Goal: Task Accomplishment & Management: Use online tool/utility

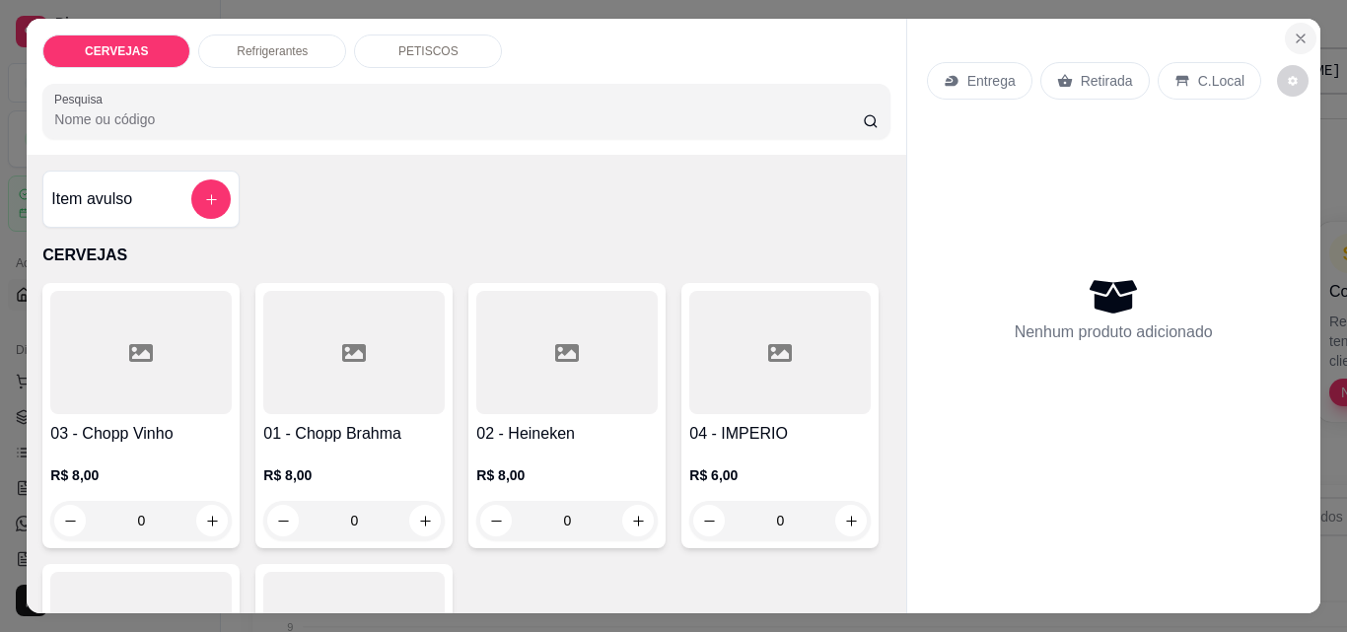
click at [1293, 31] on icon "Close" at bounding box center [1301, 39] width 16 height 16
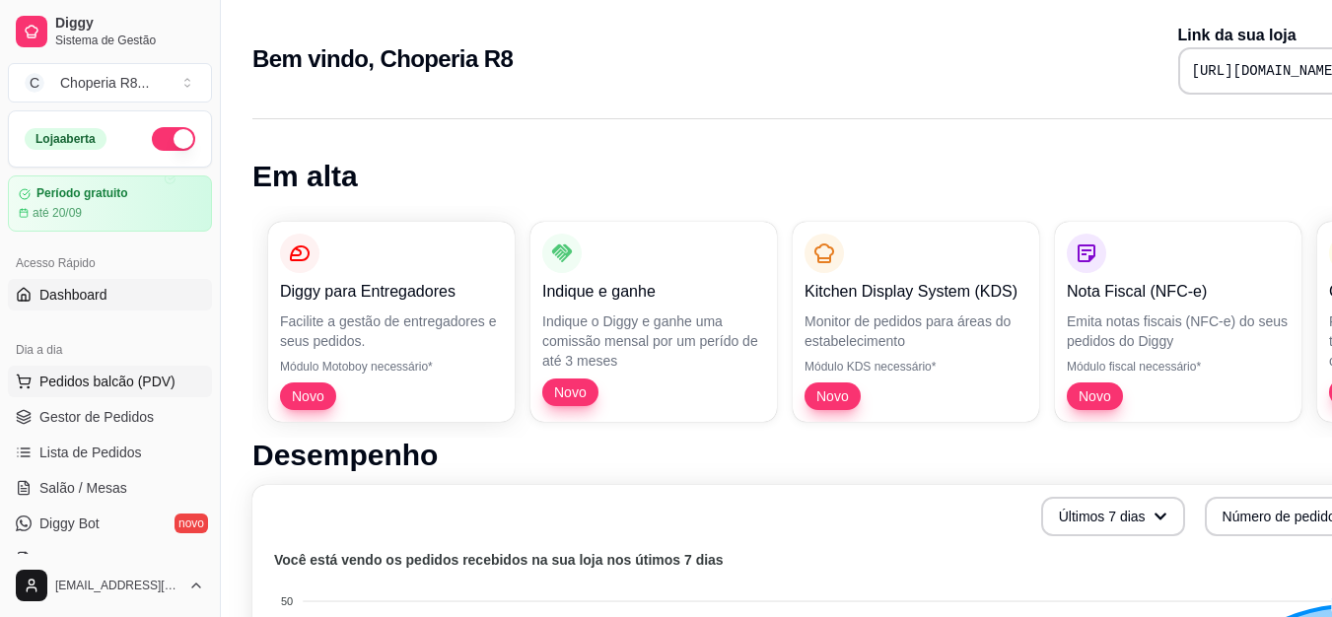
scroll to position [539, 0]
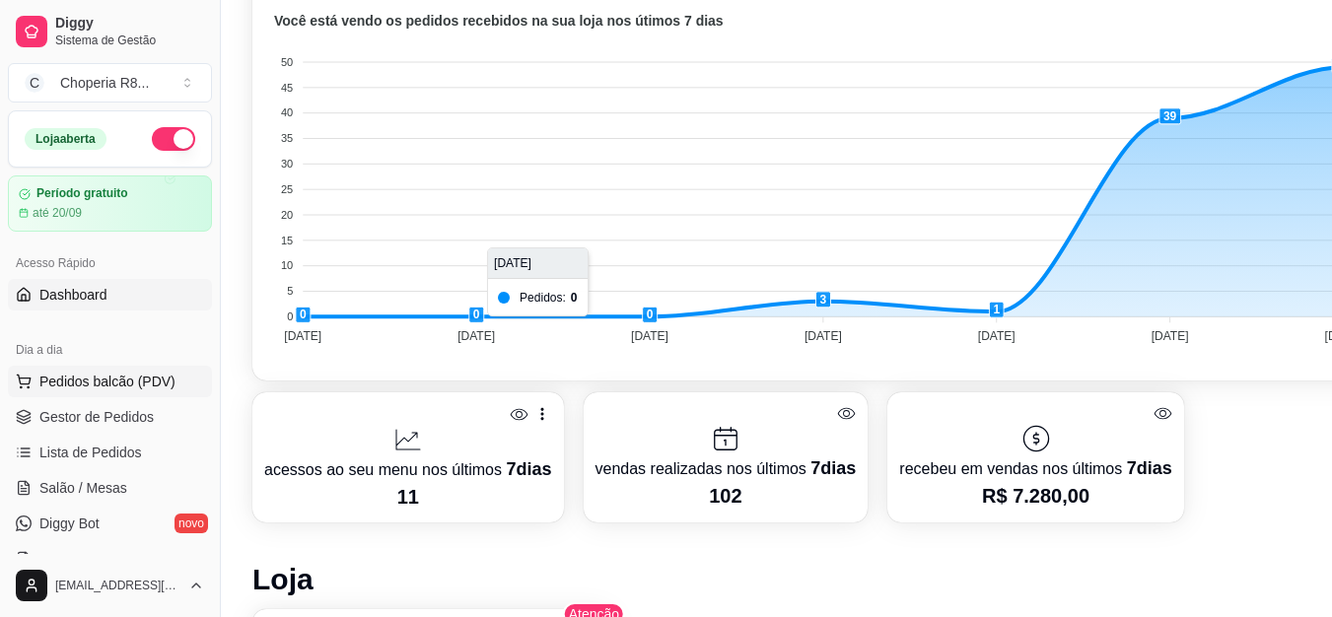
click at [54, 379] on span "Pedidos balcão (PDV)" at bounding box center [107, 382] width 136 height 20
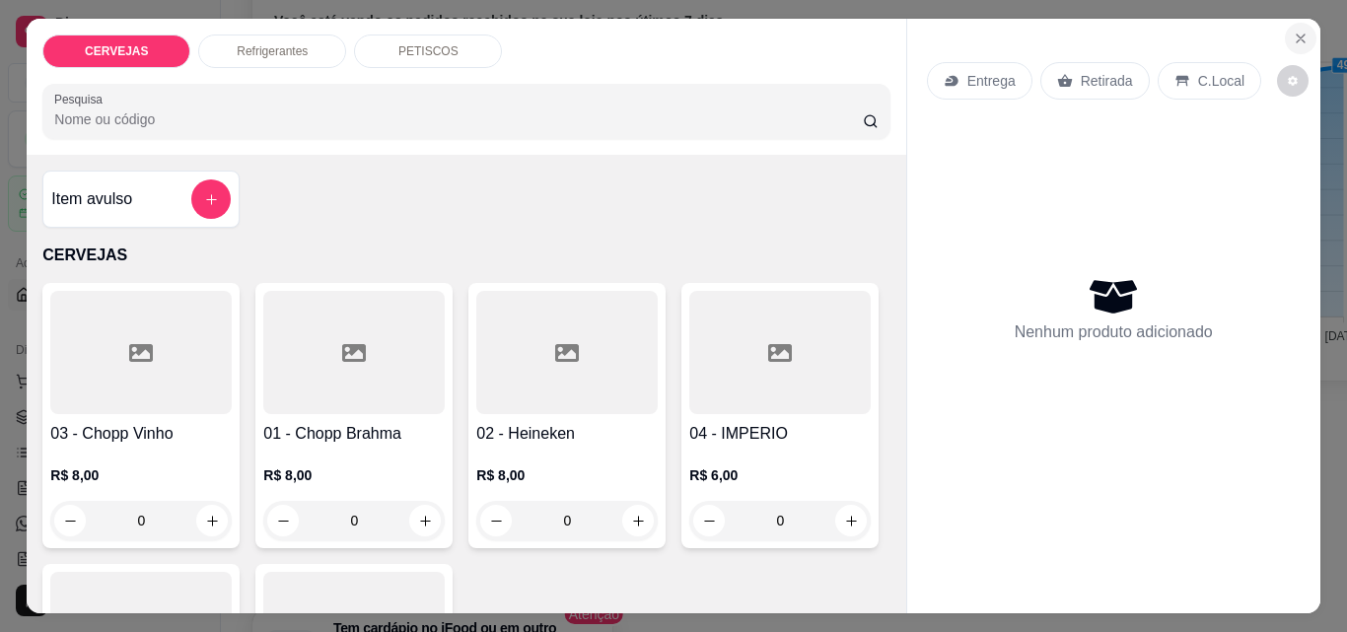
click at [1304, 30] on button "Close" at bounding box center [1301, 39] width 32 height 32
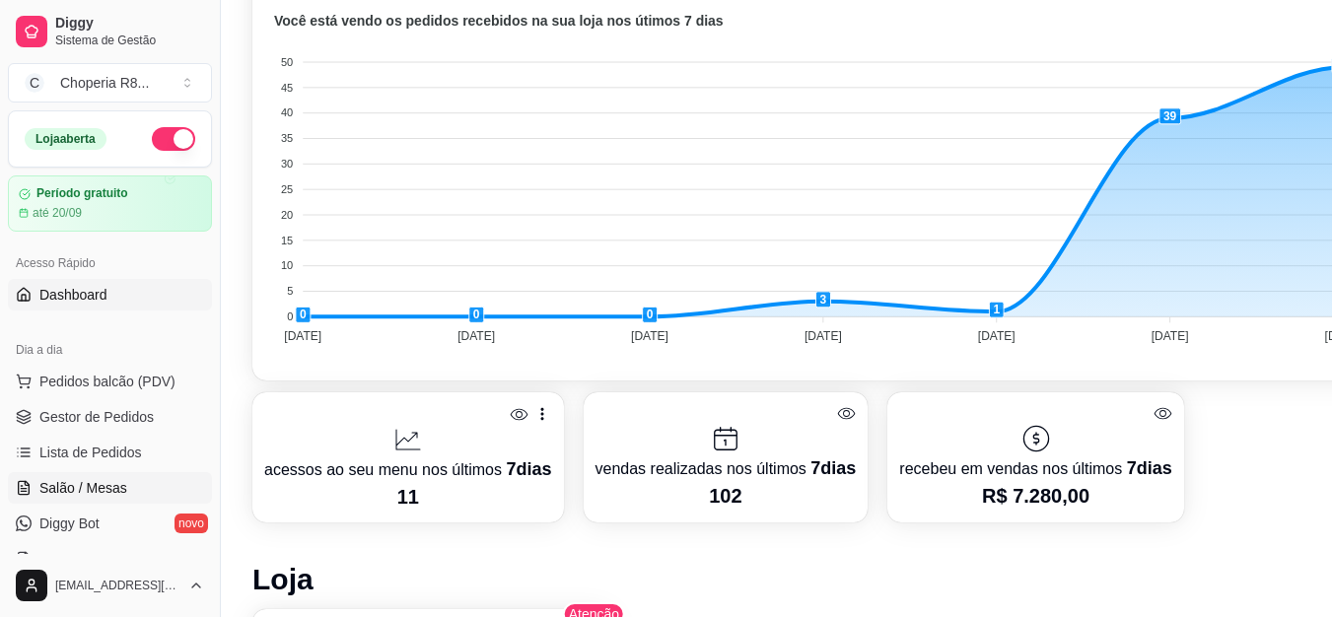
click at [117, 484] on span "Salão / Mesas" at bounding box center [83, 488] width 88 height 20
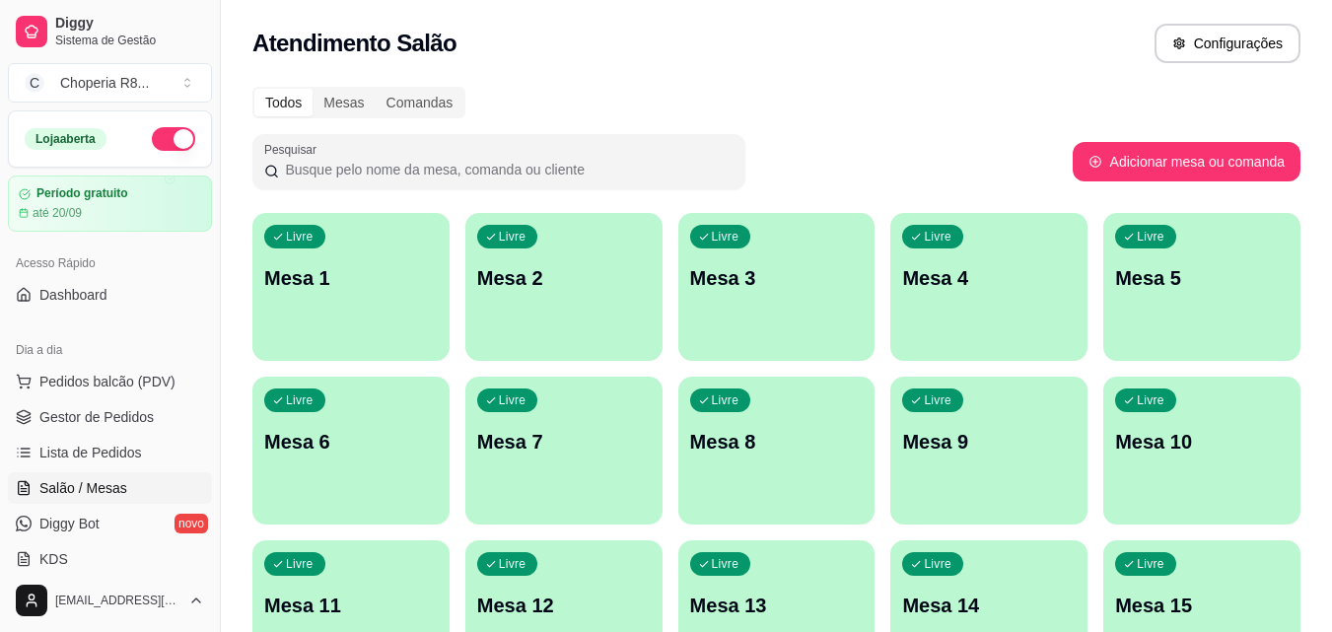
click at [262, 305] on div "Livre Mesa 1" at bounding box center [350, 275] width 197 height 124
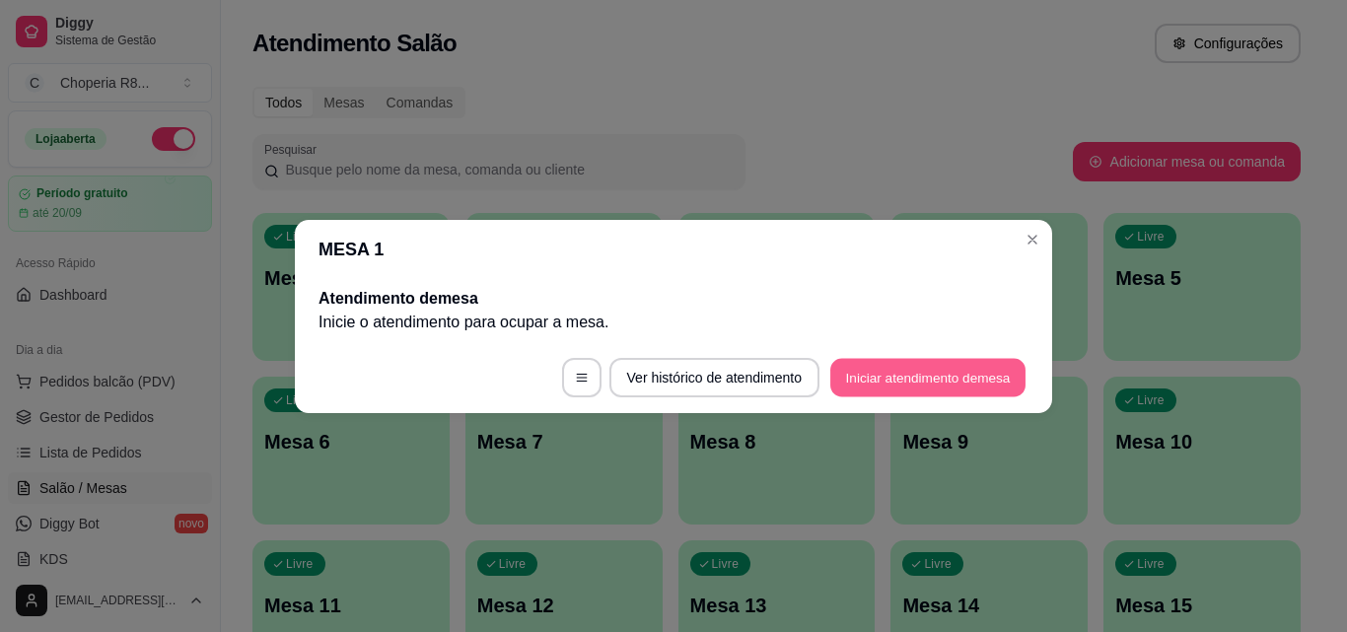
click at [911, 380] on button "Iniciar atendimento de mesa" at bounding box center [927, 377] width 195 height 38
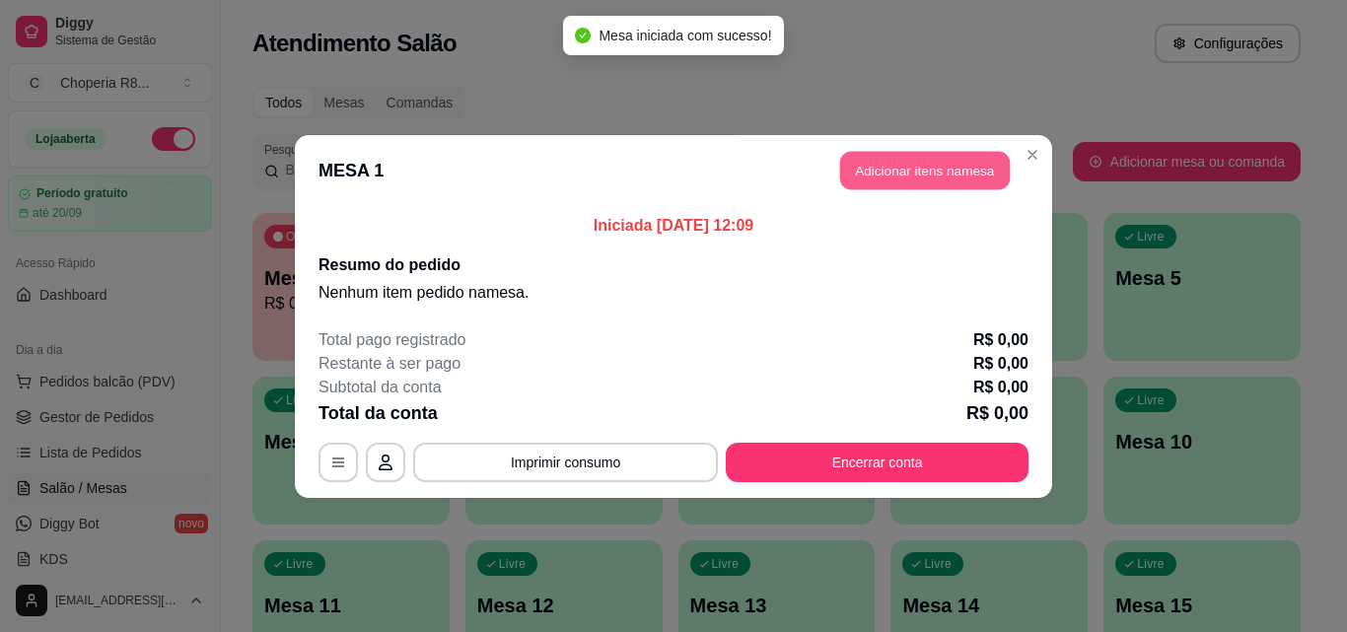
click at [981, 172] on button "Adicionar itens na mesa" at bounding box center [925, 170] width 170 height 38
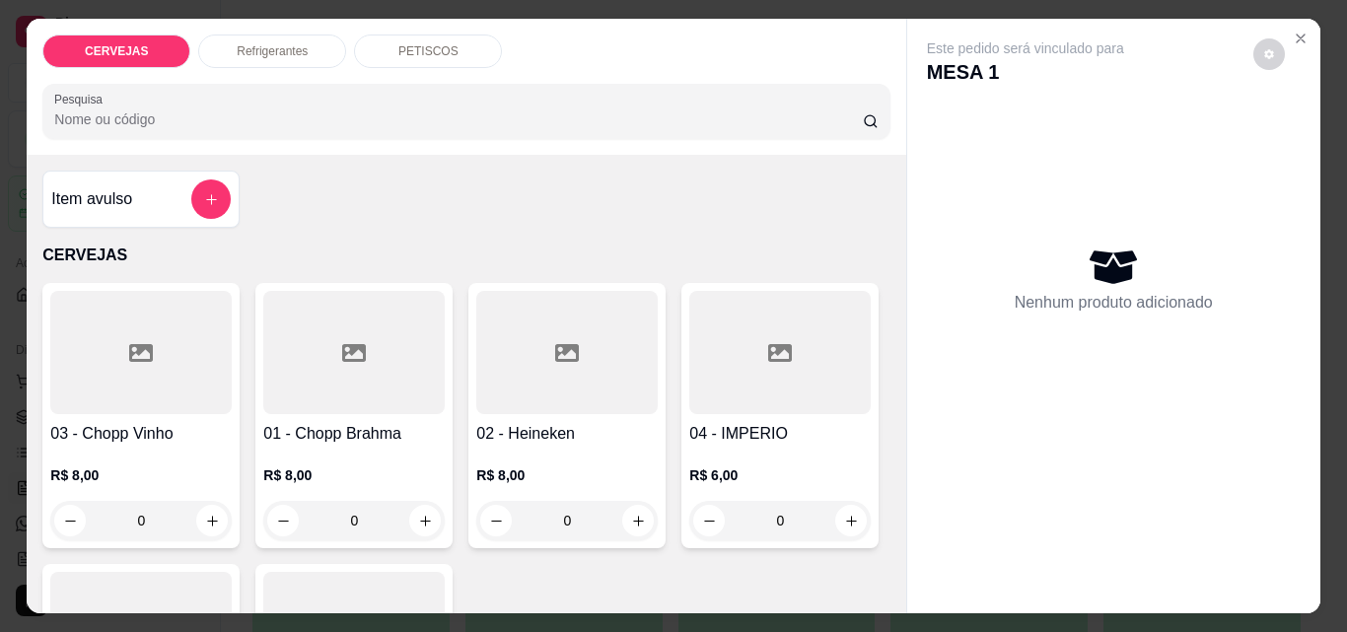
drag, startPoint x: 383, startPoint y: 512, endPoint x: 307, endPoint y: 517, distance: 76.1
click at [307, 517] on input "0" at bounding box center [354, 520] width 110 height 39
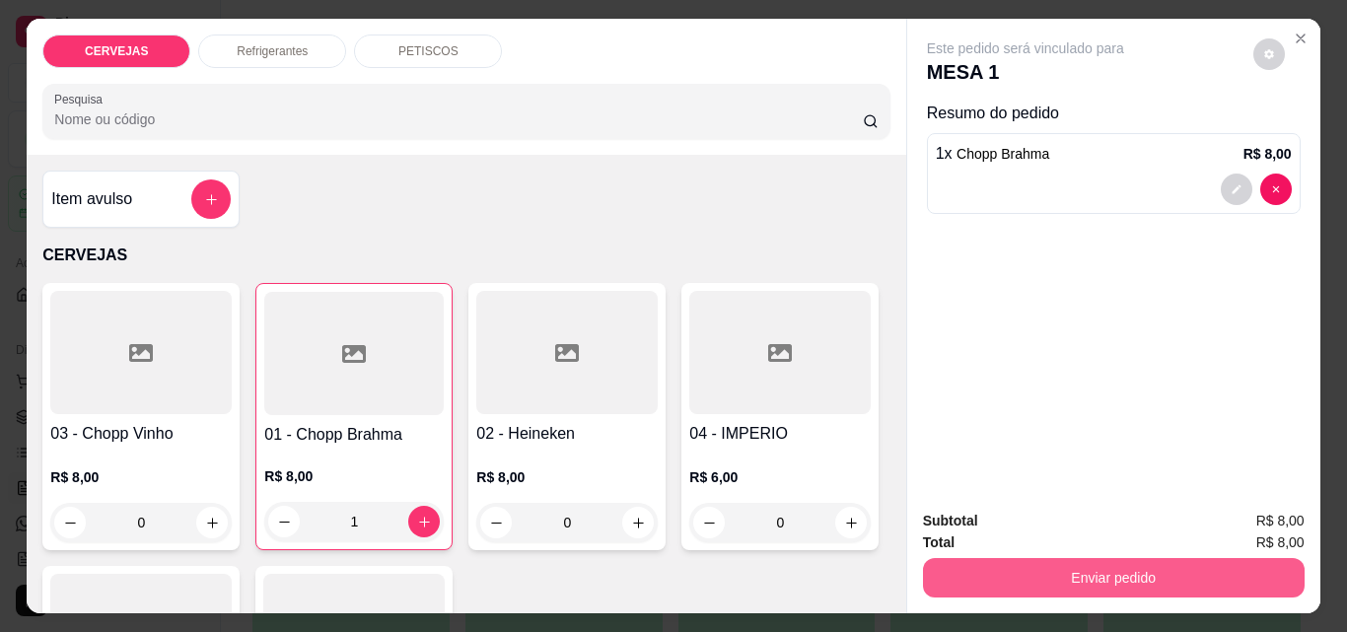
type input "1"
click at [1152, 574] on button "Enviar pedido" at bounding box center [1114, 577] width 382 height 39
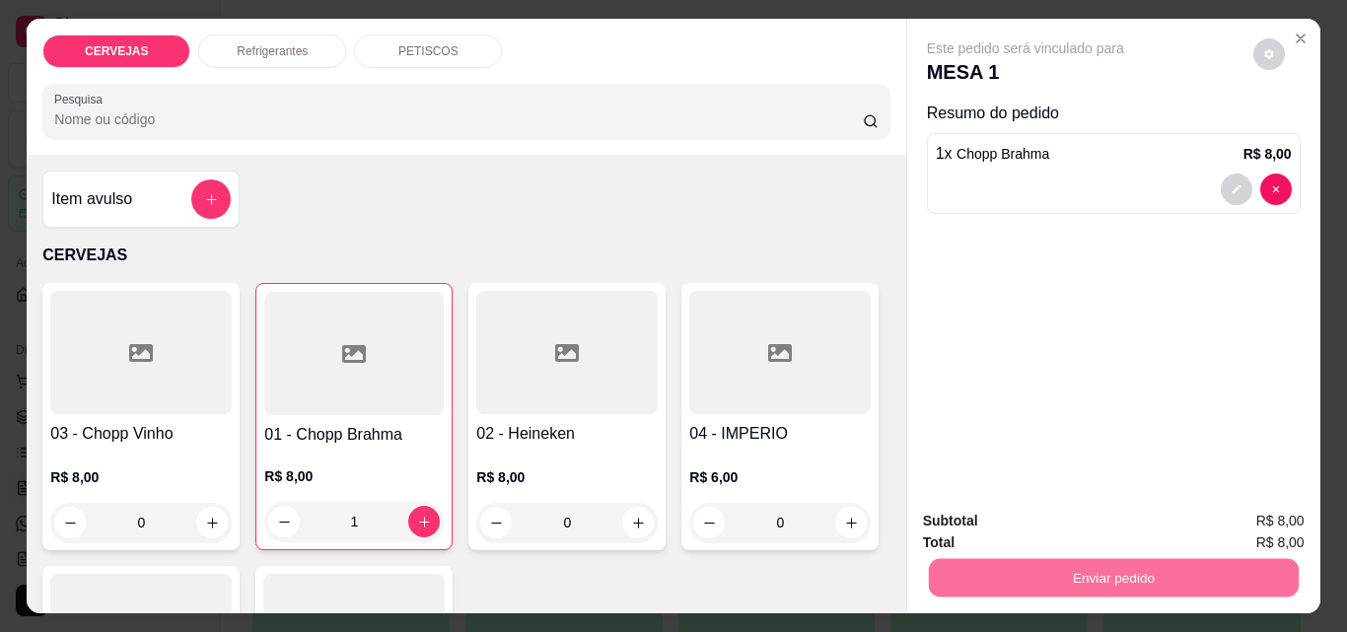
click at [1183, 517] on button "Sim, quero registrar" at bounding box center [1234, 521] width 147 height 37
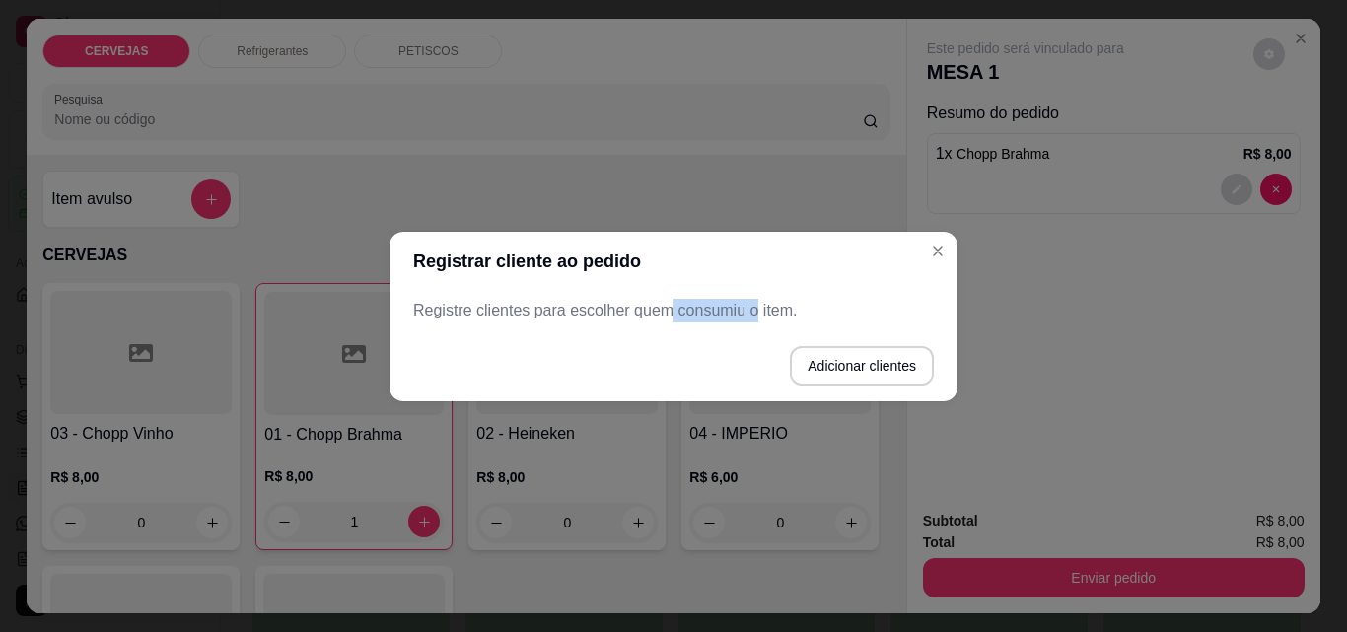
drag, startPoint x: 749, startPoint y: 308, endPoint x: 666, endPoint y: 320, distance: 84.8
click at [666, 320] on p "Registre clientes para escolher quem consumiu o item." at bounding box center [673, 311] width 521 height 24
click at [900, 352] on button "Adicionar clientes" at bounding box center [862, 365] width 144 height 39
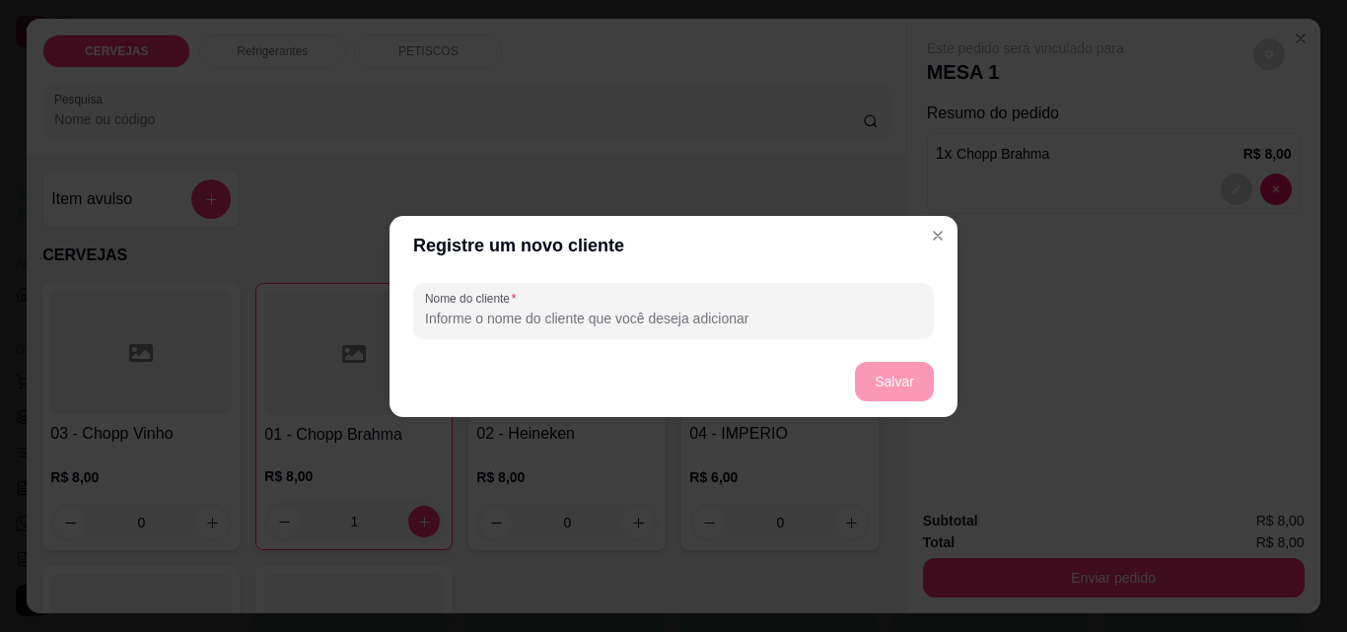
click at [731, 319] on input "Nome do cliente" at bounding box center [673, 319] width 497 height 20
click at [732, 317] on input "Nome do cliente" at bounding box center [673, 319] width 497 height 20
type input "GIOVANE"
drag, startPoint x: 929, startPoint y: 400, endPoint x: 906, endPoint y: 380, distance: 30.7
click at [923, 398] on footer "Salvar" at bounding box center [673, 381] width 568 height 71
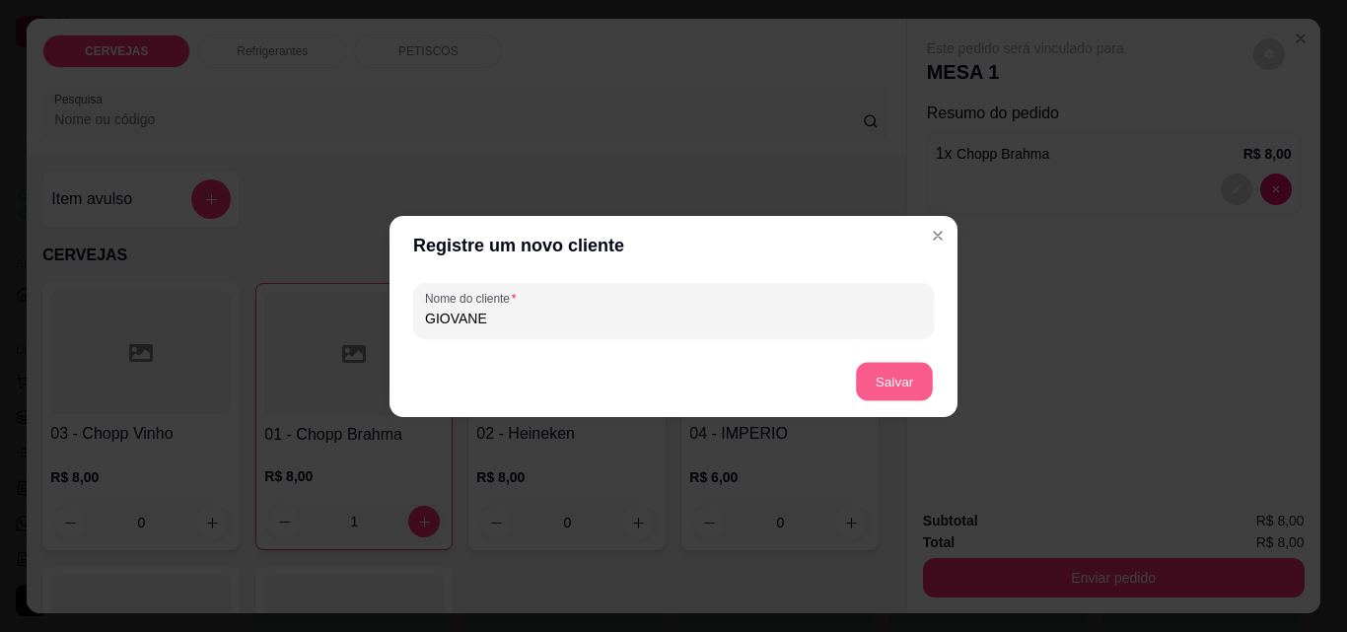
click at [906, 380] on button "Salvar" at bounding box center [894, 381] width 77 height 38
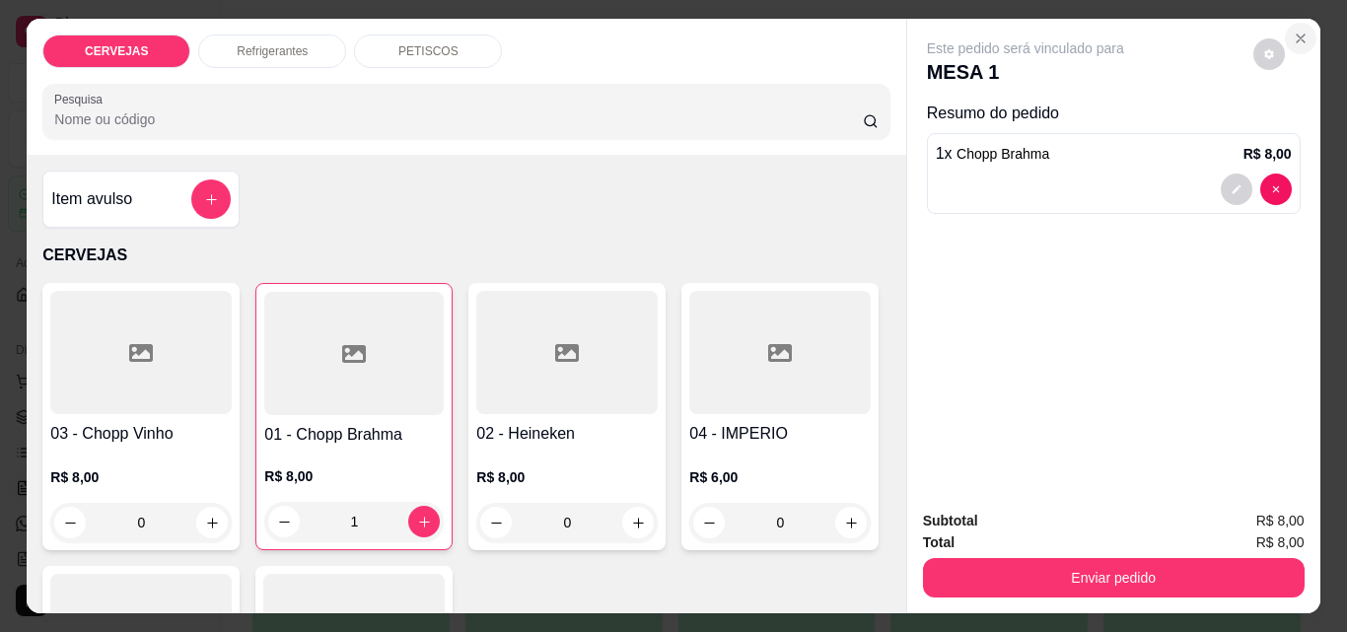
click at [1295, 23] on button "Close" at bounding box center [1301, 39] width 32 height 32
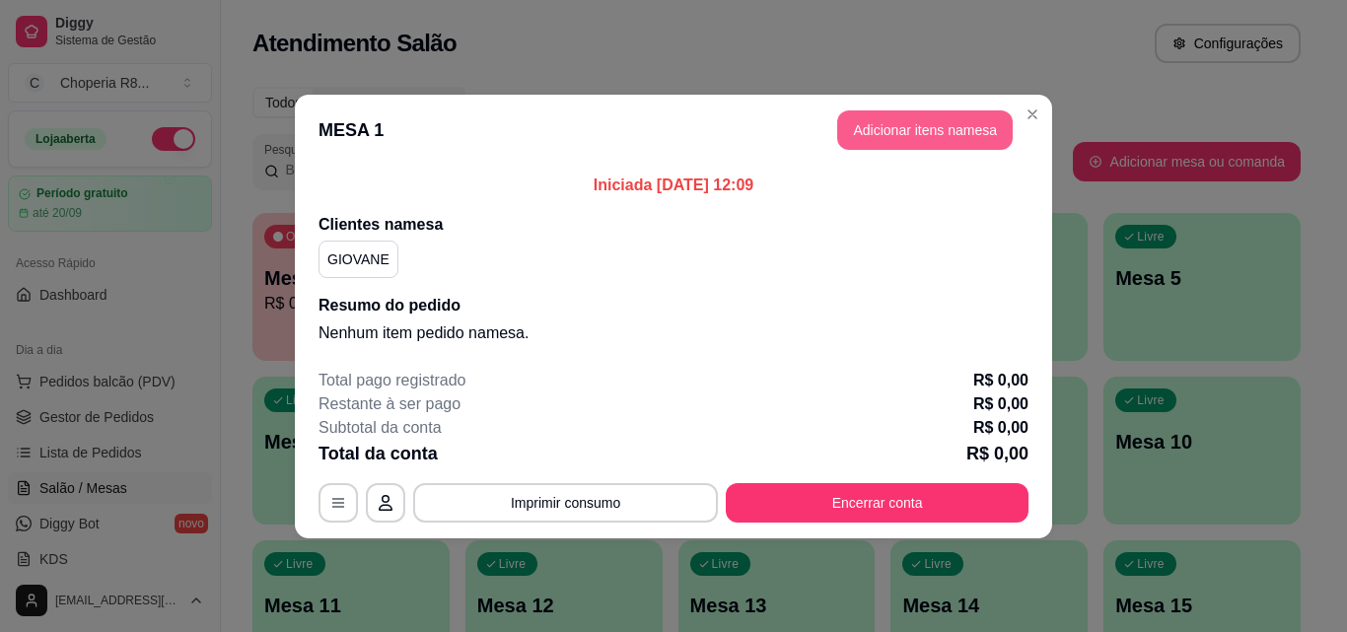
click at [946, 128] on button "Adicionar itens na mesa" at bounding box center [924, 129] width 175 height 39
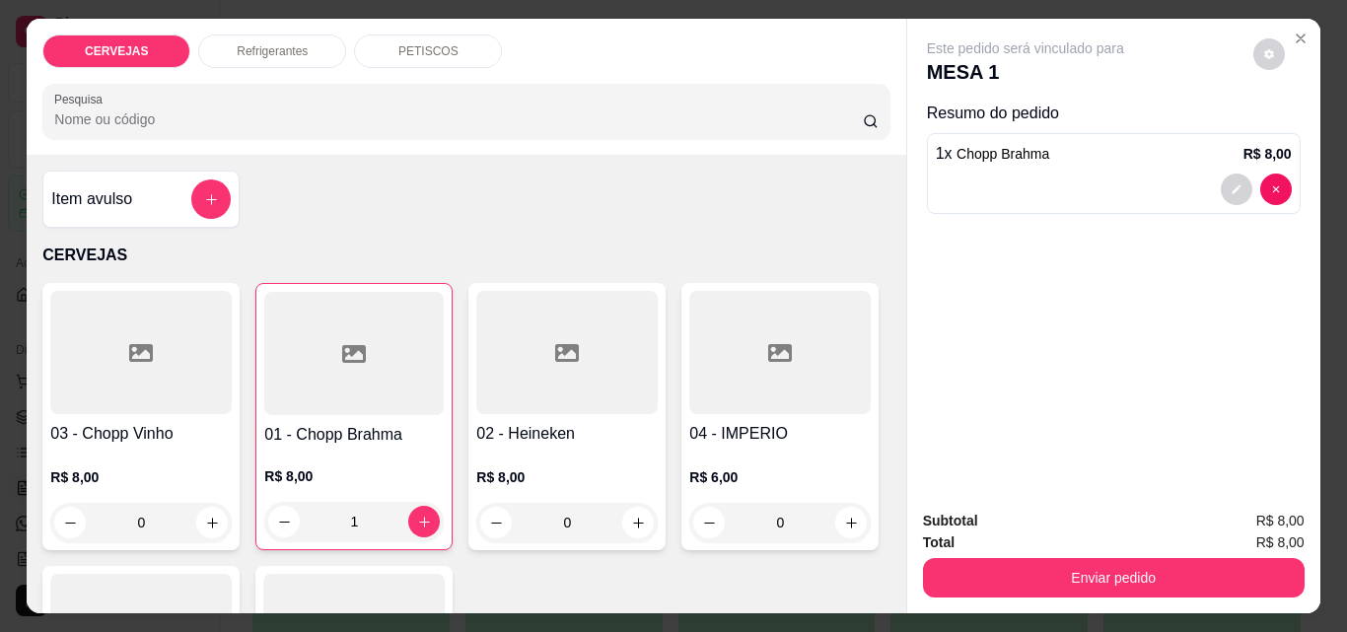
click at [985, 544] on div "Total R$ 8,00" at bounding box center [1114, 542] width 382 height 22
click at [987, 553] on div "Enviar pedido" at bounding box center [1114, 575] width 382 height 44
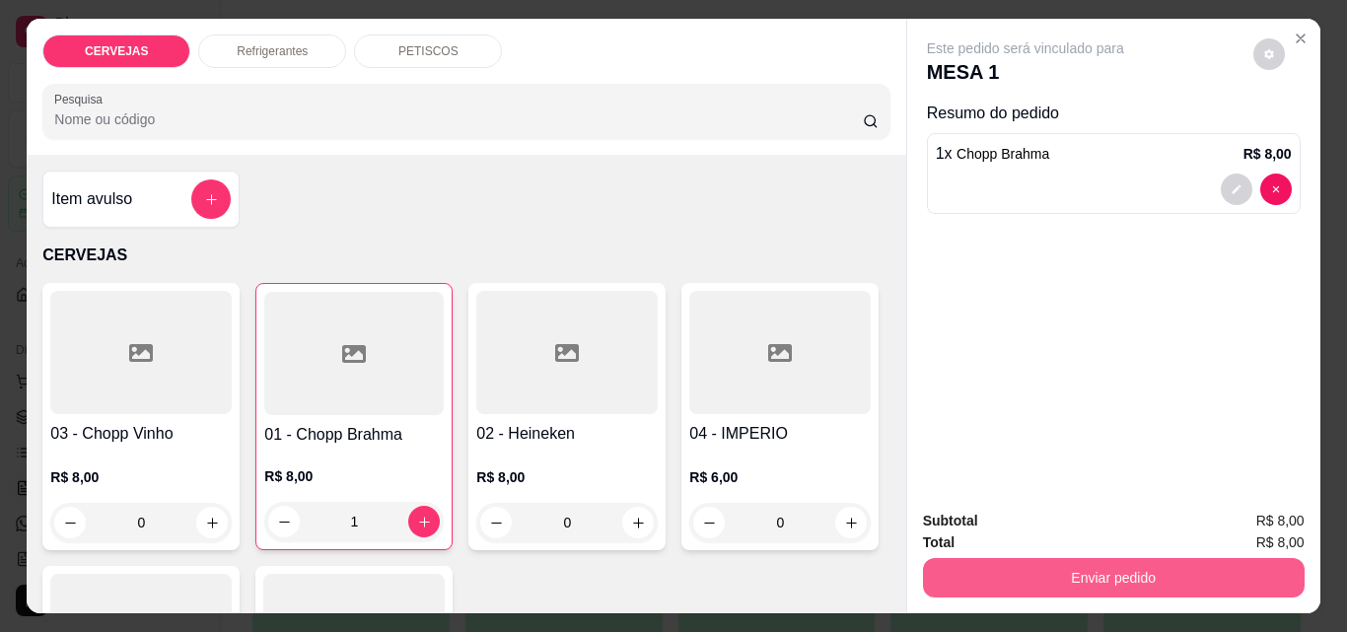
click at [994, 560] on button "Enviar pedido" at bounding box center [1114, 577] width 382 height 39
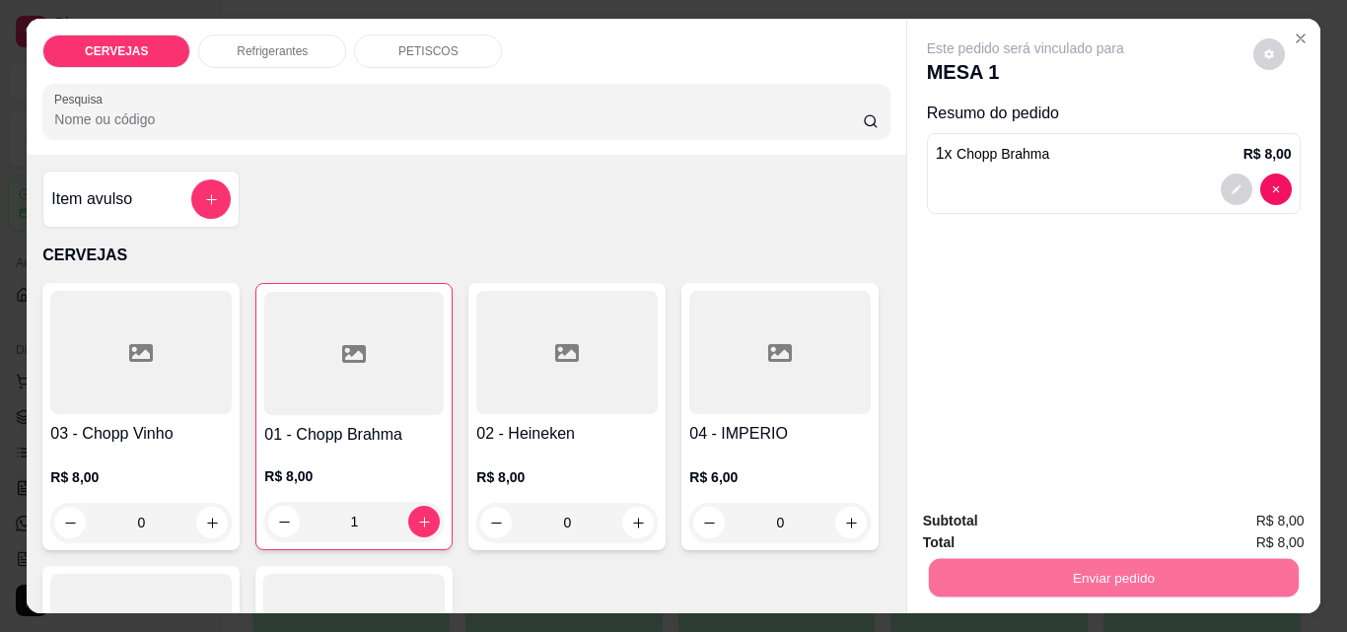
click at [1066, 526] on button "Não registrar e enviar pedido" at bounding box center [1048, 521] width 205 height 37
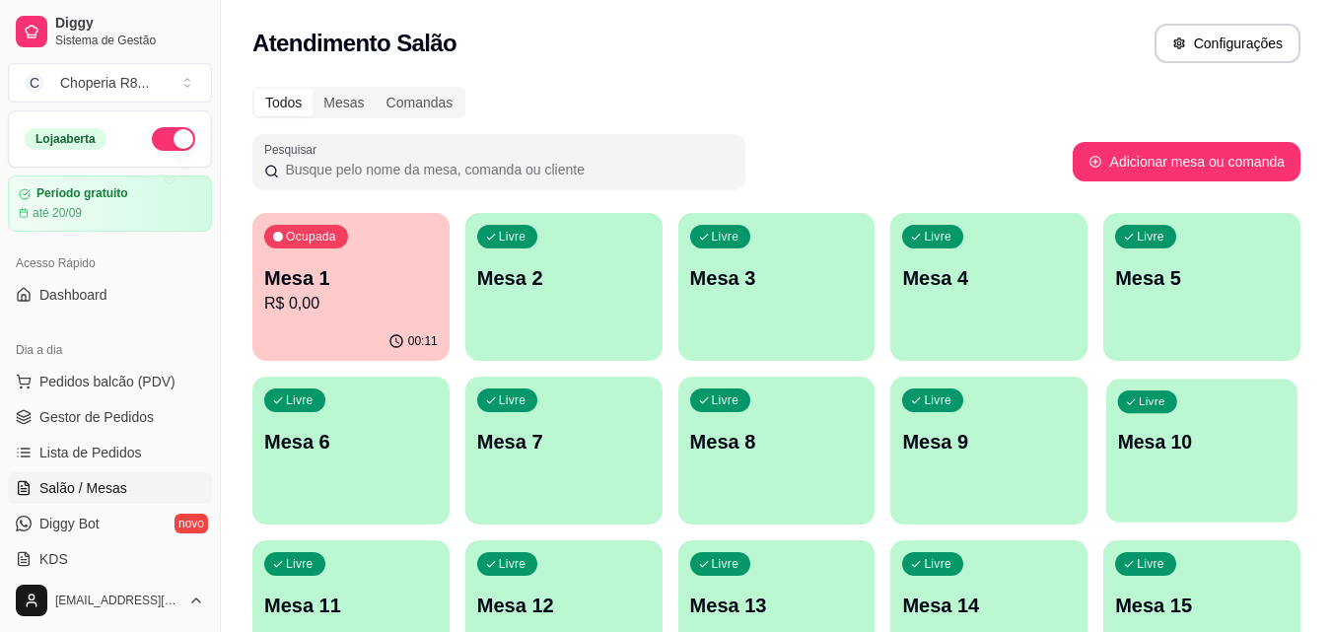
click at [1132, 465] on div "Livre Mesa 10" at bounding box center [1201, 439] width 191 height 120
click at [409, 274] on p "Mesa 1" at bounding box center [351, 278] width 169 height 27
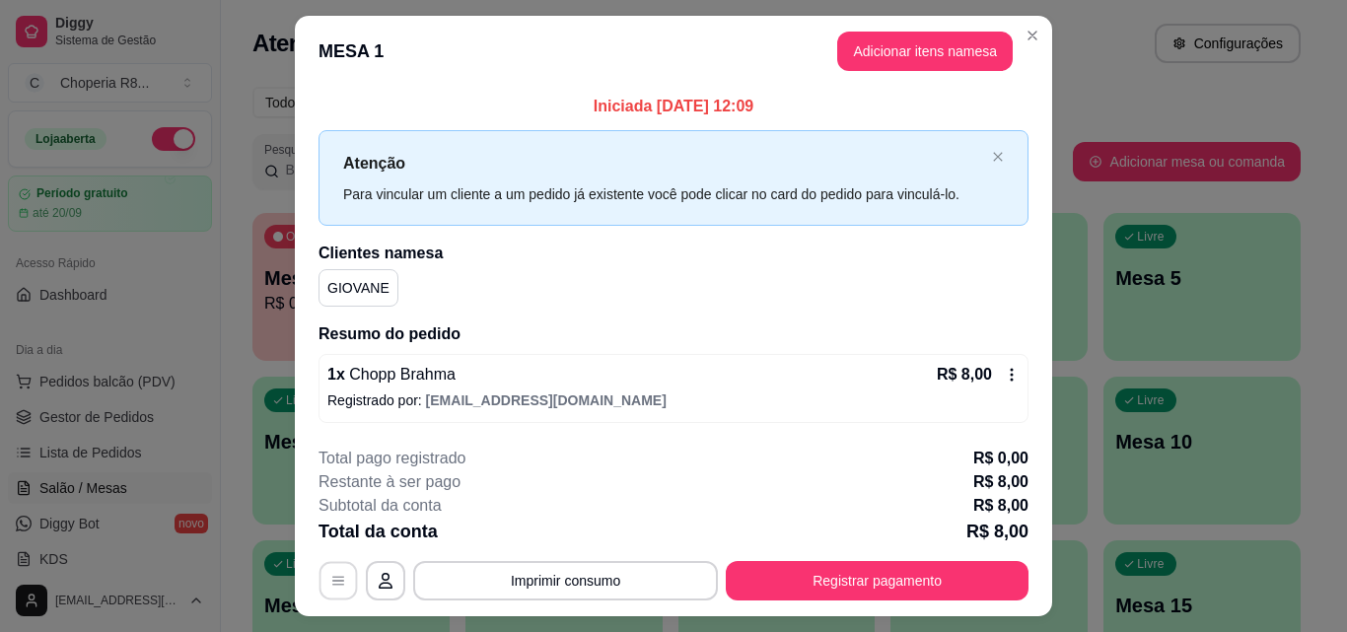
click at [335, 573] on icon "button" at bounding box center [338, 581] width 16 height 16
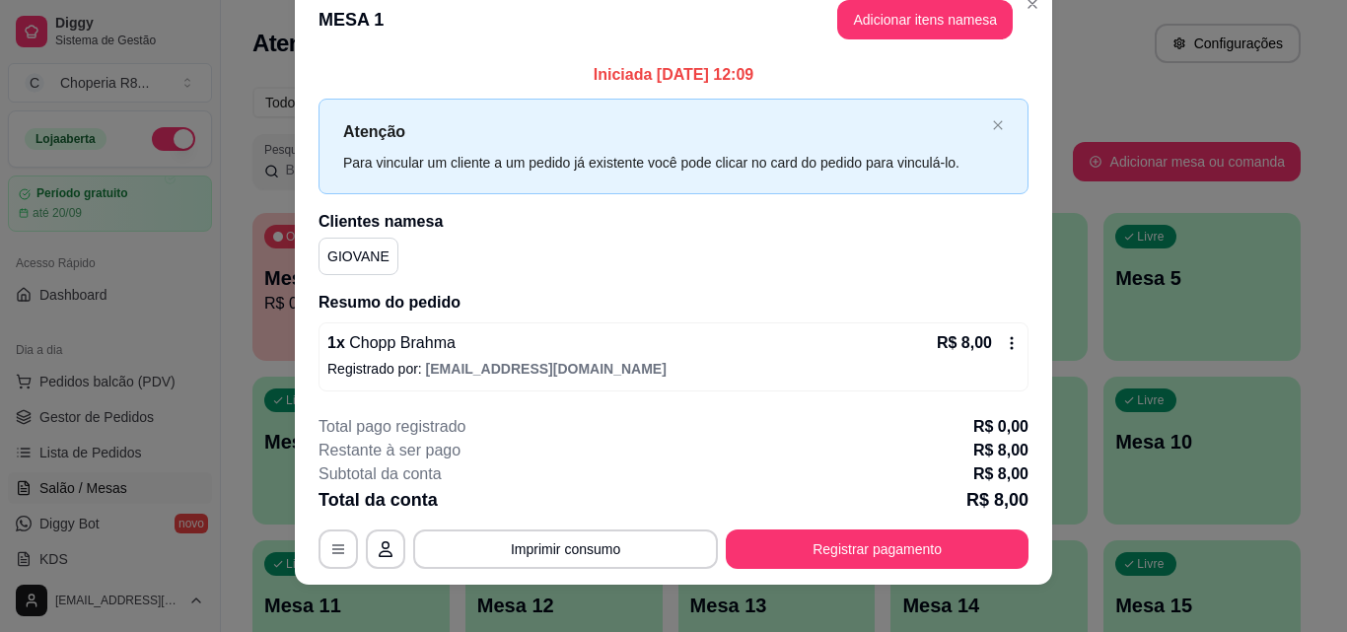
scroll to position [47, 0]
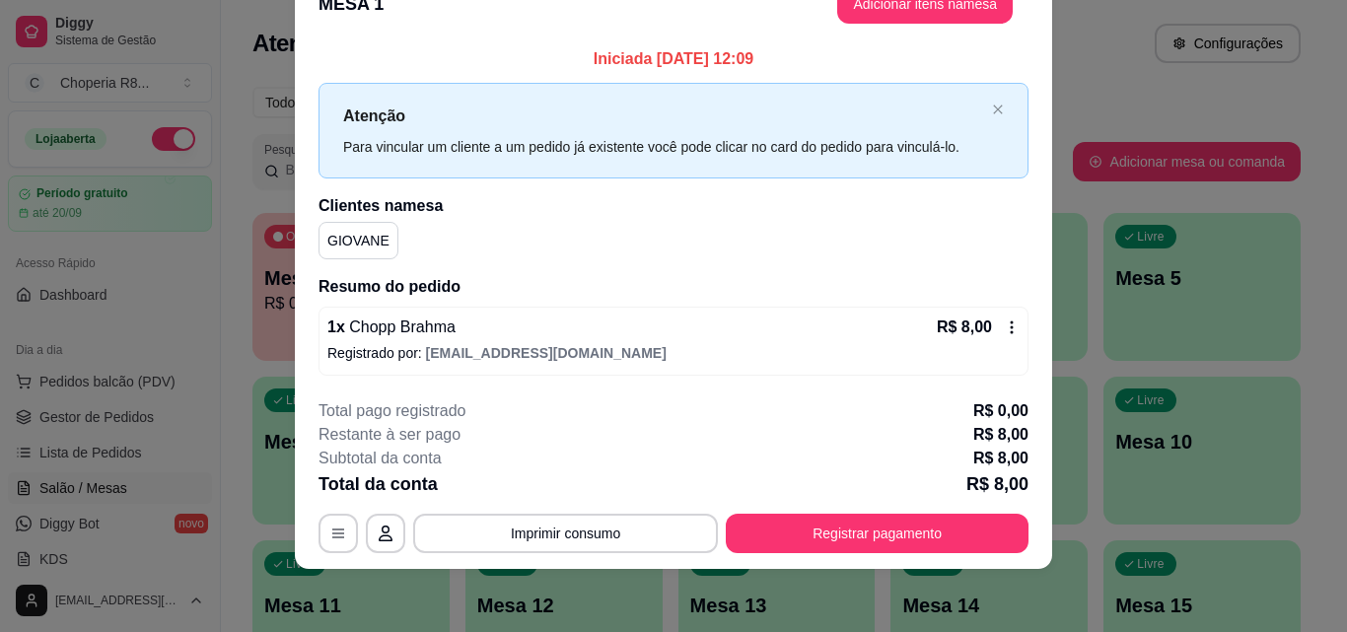
click at [995, 313] on div "1 x Chopp Brahma R$ 8,00 Registrado por: [EMAIL_ADDRESS][DOMAIN_NAME]" at bounding box center [673, 341] width 710 height 69
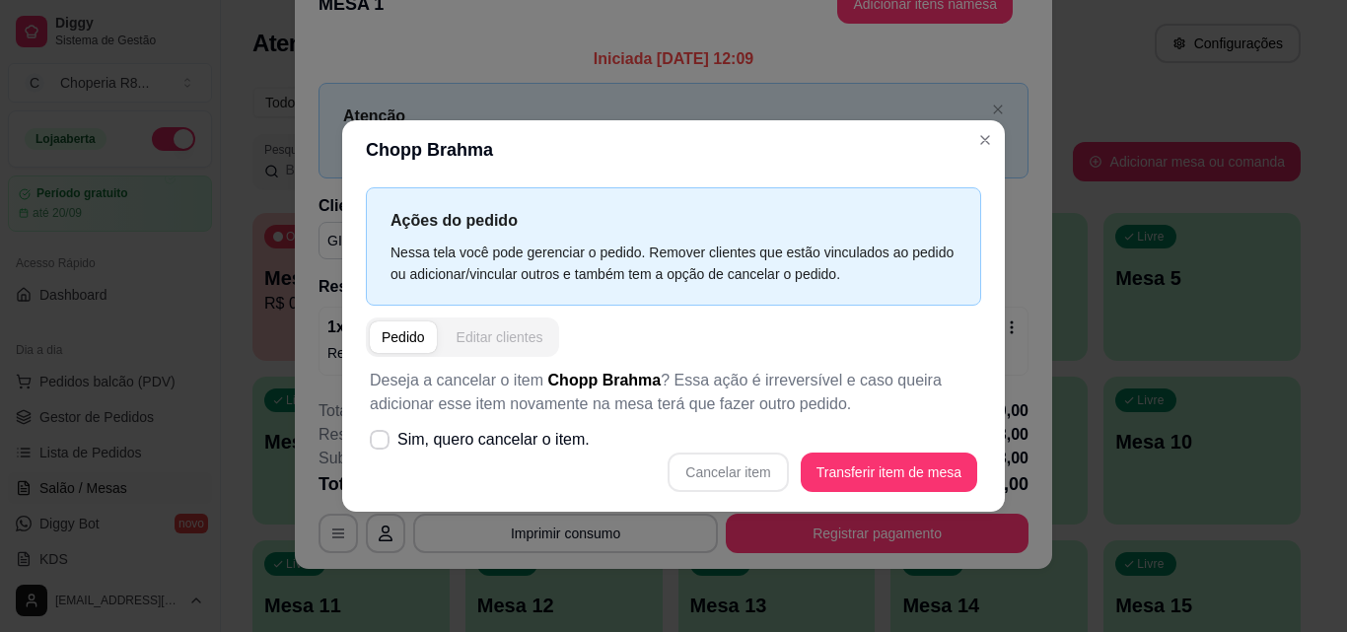
click at [548, 326] on button "Editar clientes" at bounding box center [500, 337] width 110 height 32
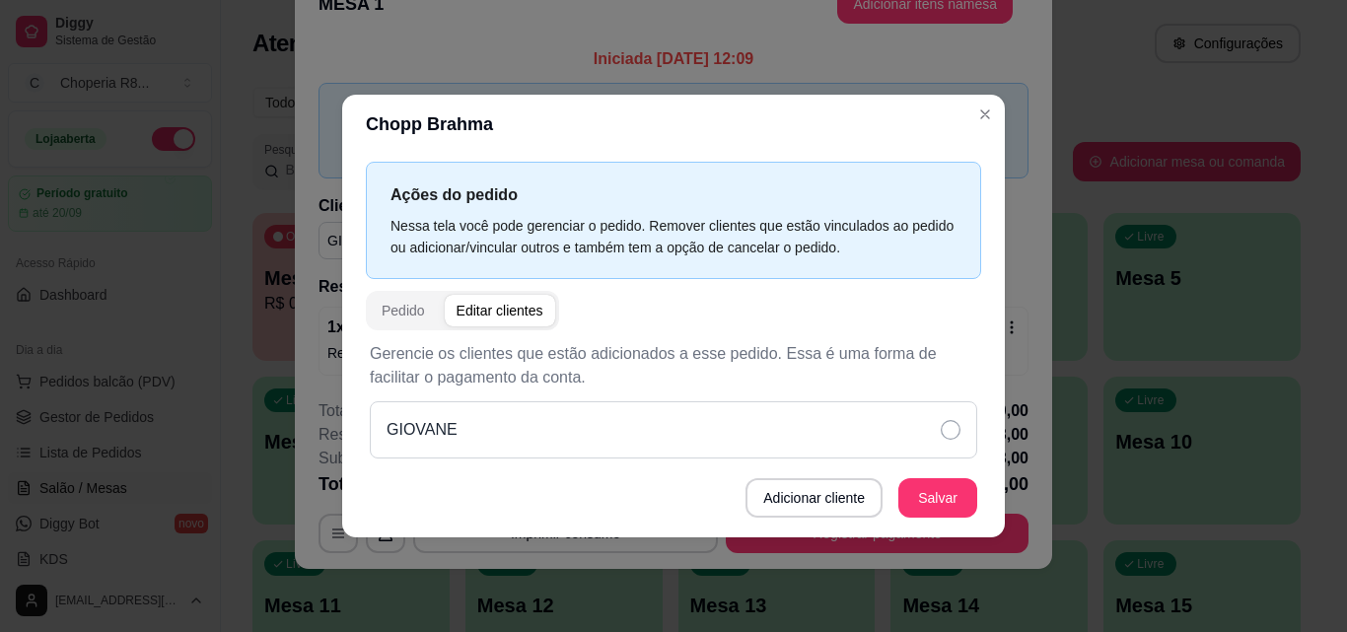
click at [925, 432] on div "GIOVANE" at bounding box center [673, 429] width 607 height 57
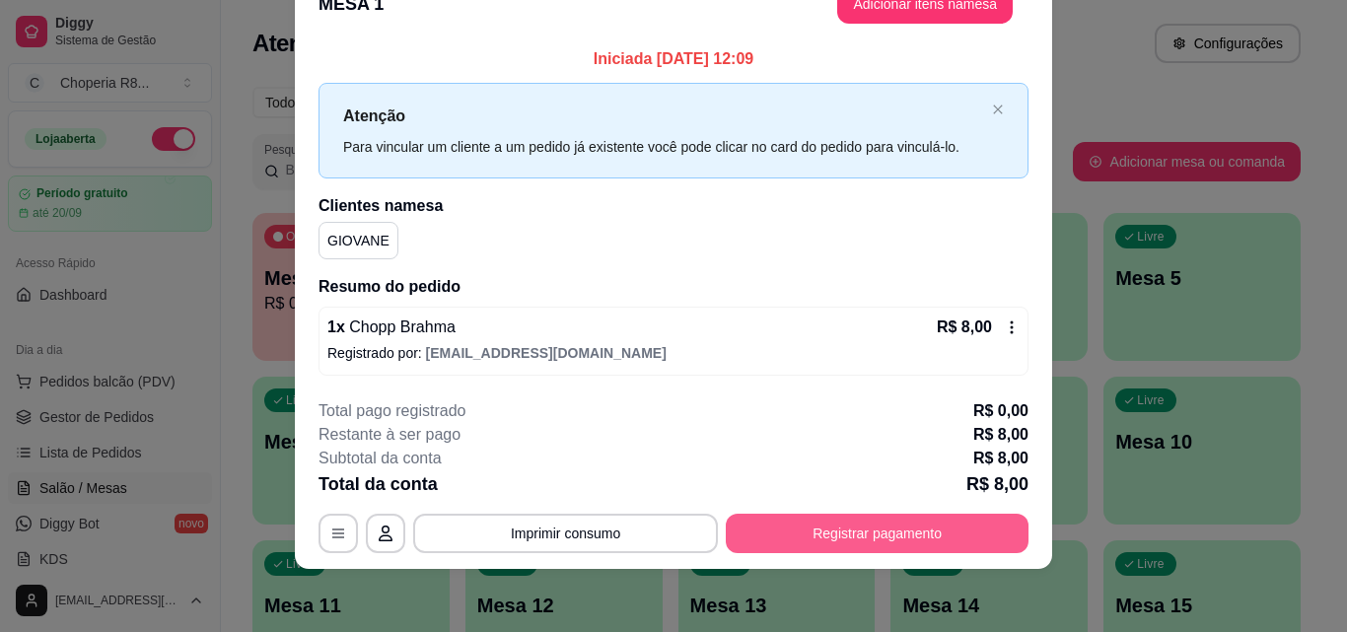
click at [790, 521] on button "Registrar pagamento" at bounding box center [877, 533] width 303 height 39
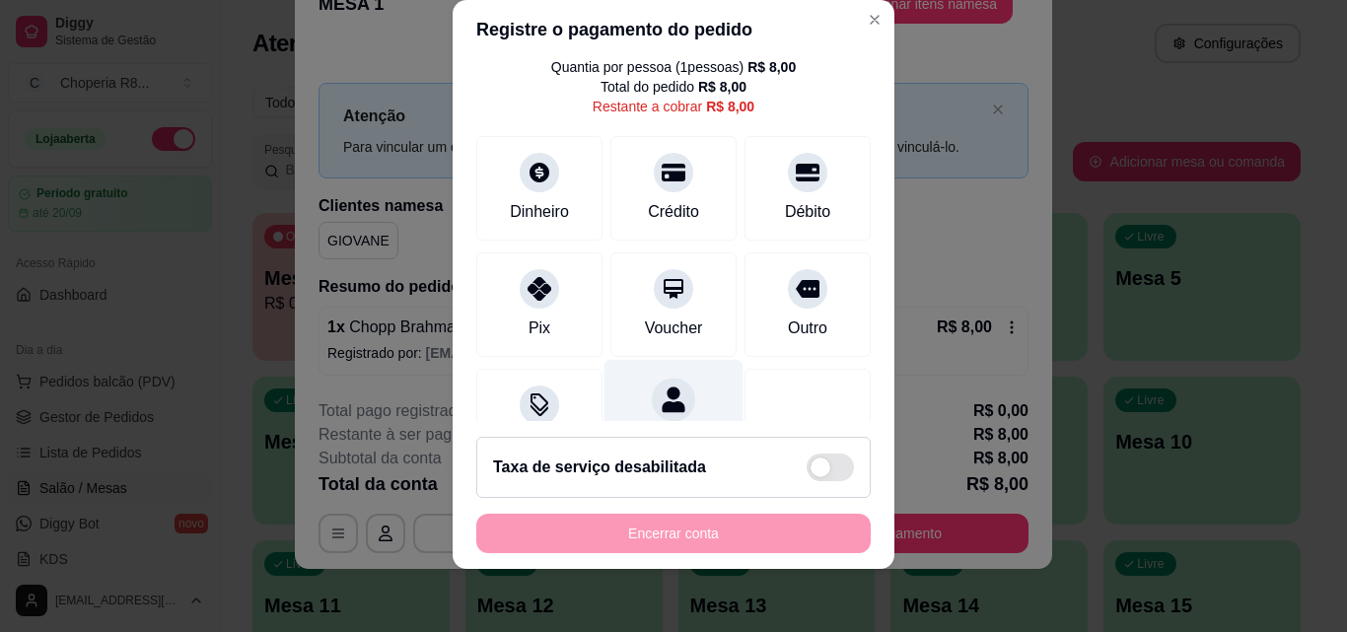
scroll to position [0, 0]
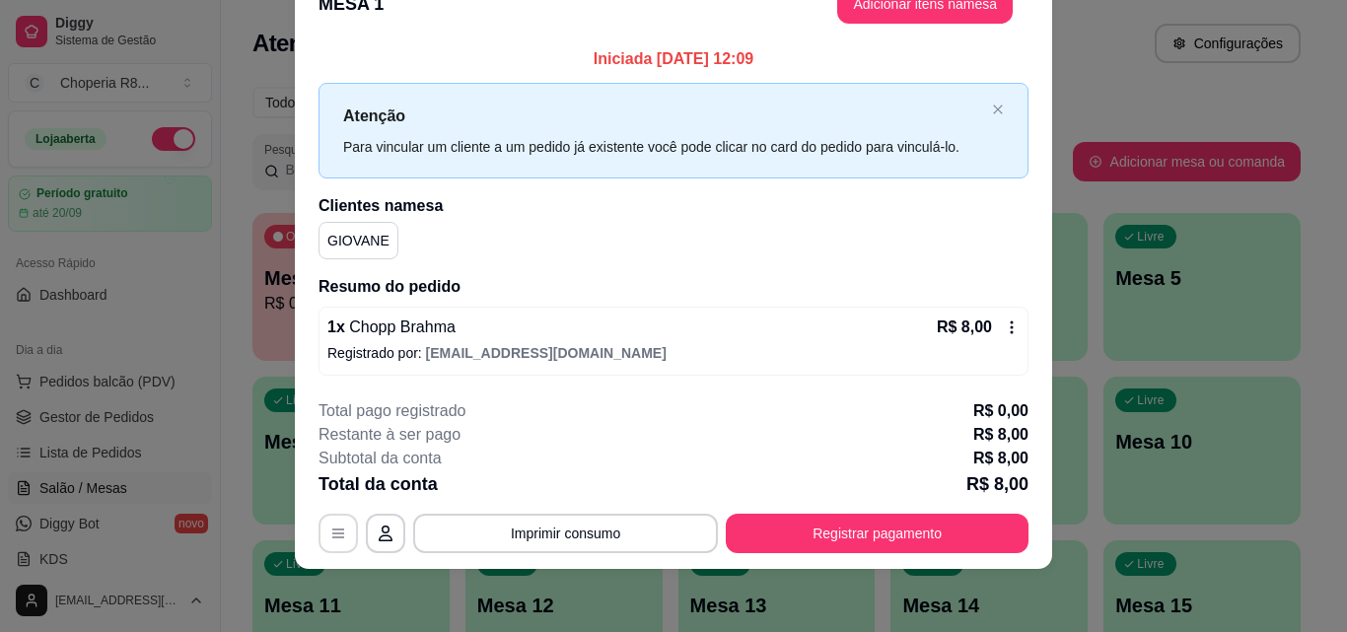
click at [340, 531] on button "button" at bounding box center [337, 533] width 39 height 39
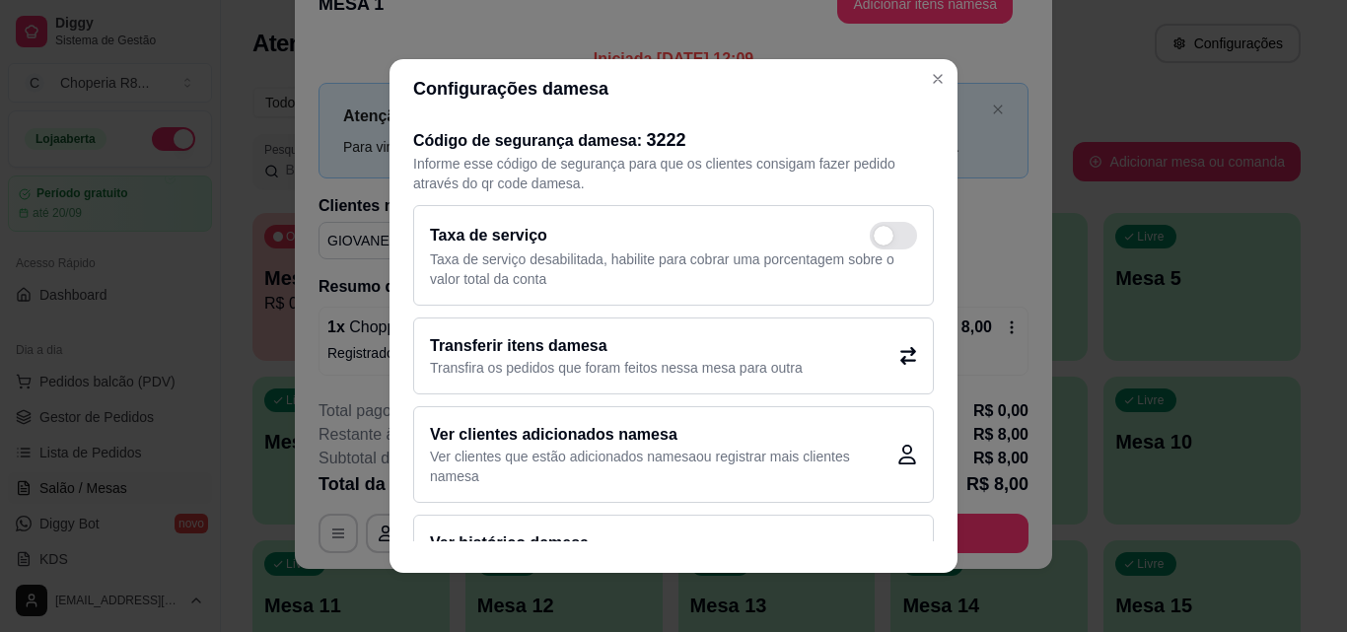
scroll to position [58, 0]
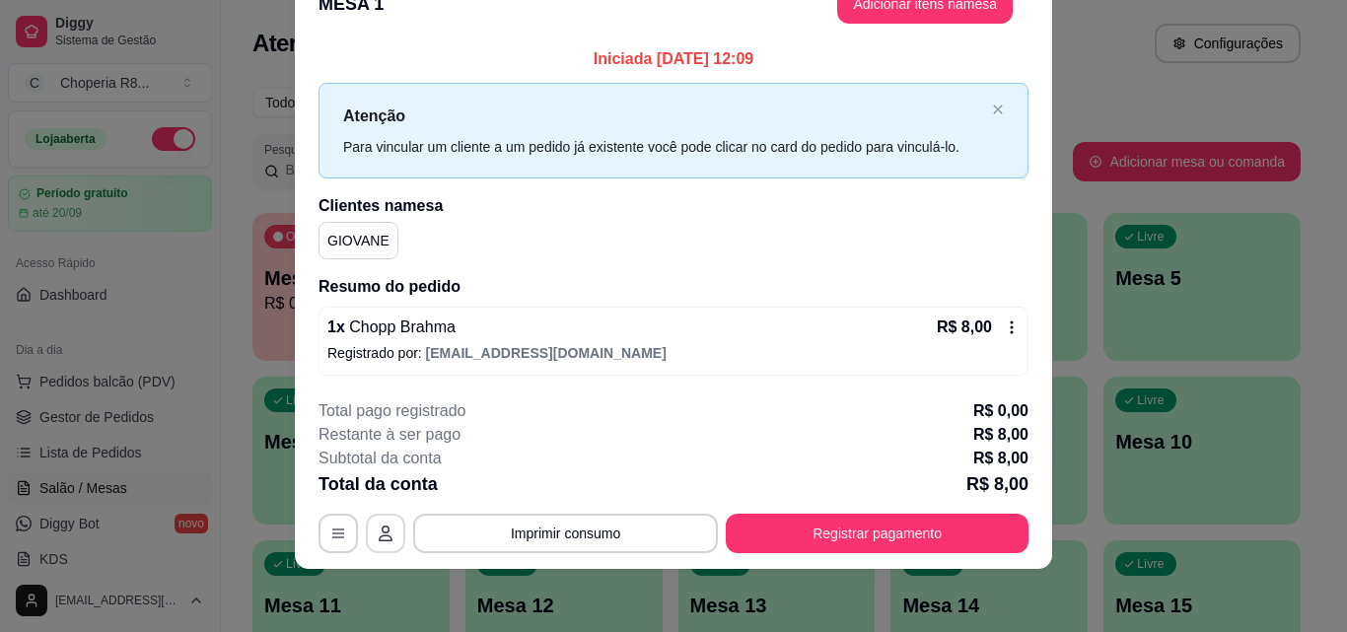
click at [385, 551] on button "button" at bounding box center [385, 533] width 39 height 39
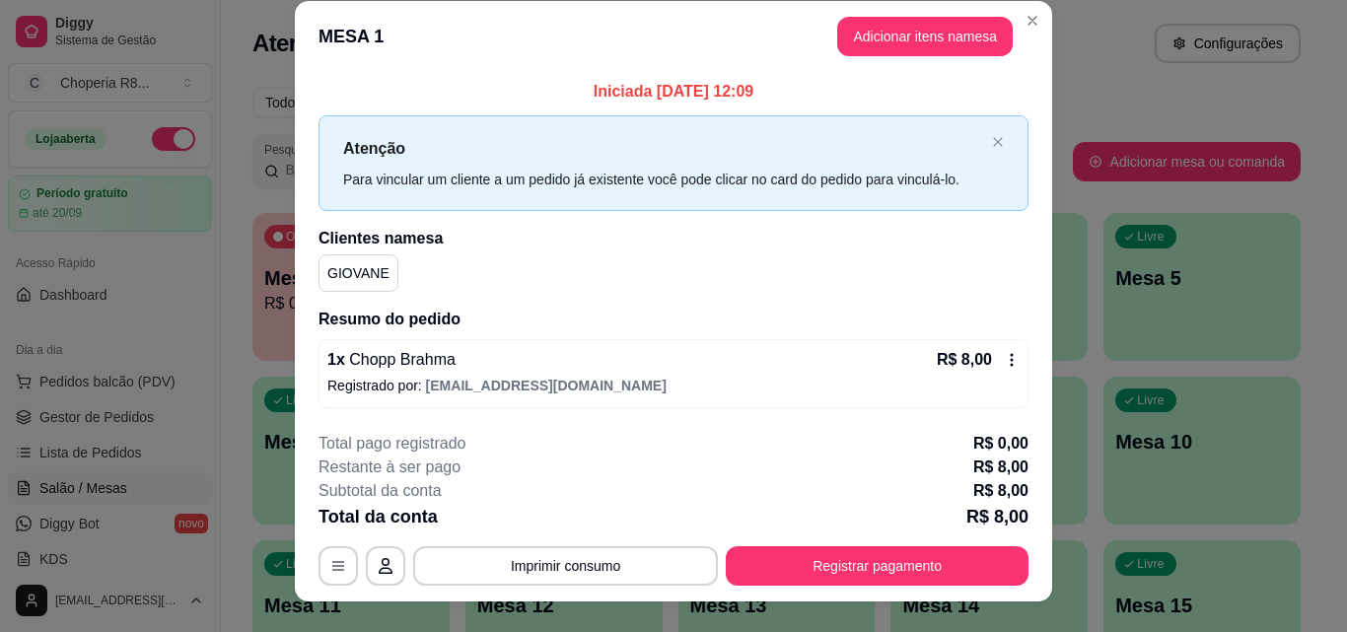
scroll to position [0, 0]
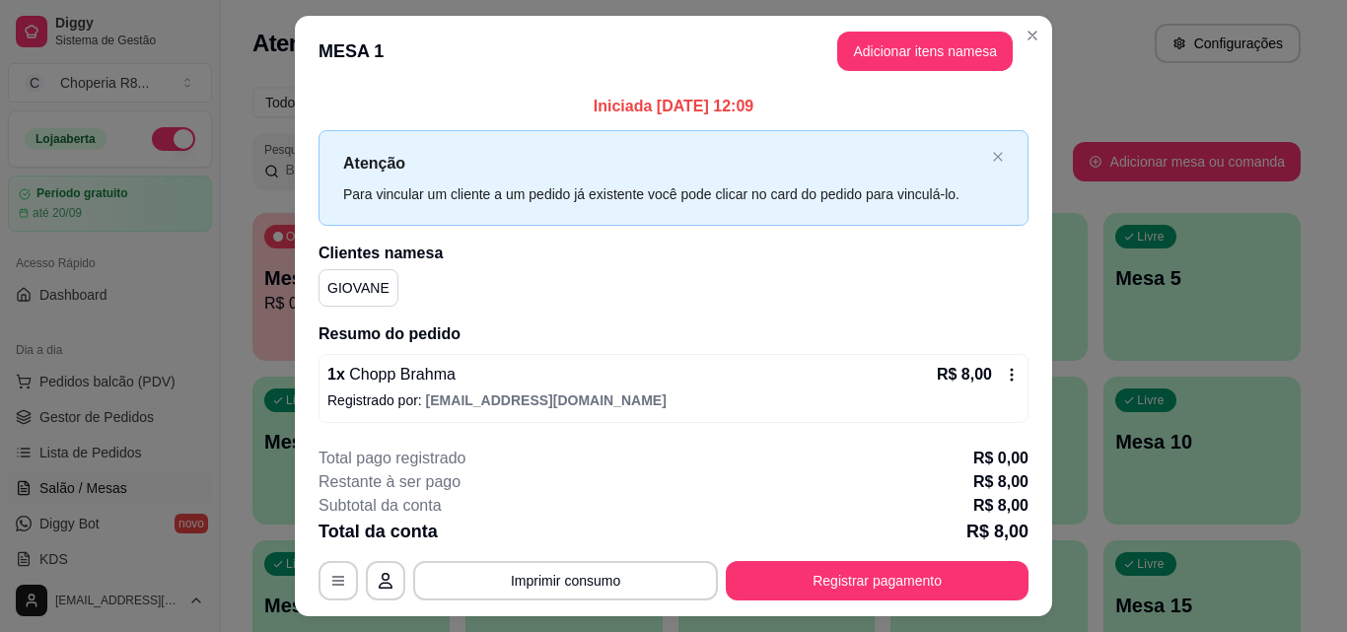
click at [1004, 380] on icon at bounding box center [1012, 375] width 16 height 16
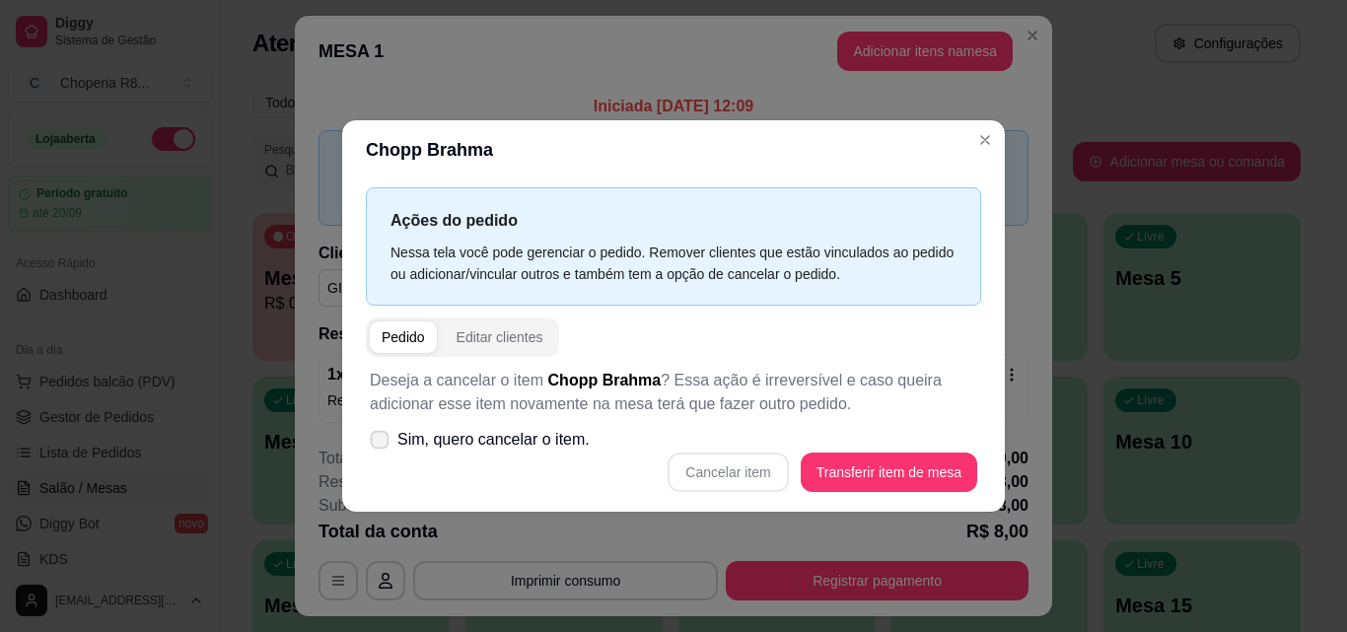
click at [532, 447] on span "Sim, quero cancelar o item." at bounding box center [493, 440] width 192 height 24
click at [382, 447] on input "Sim, quero cancelar o item." at bounding box center [375, 449] width 13 height 13
checkbox input "true"
click at [718, 474] on button "Cancelar item" at bounding box center [727, 472] width 120 height 39
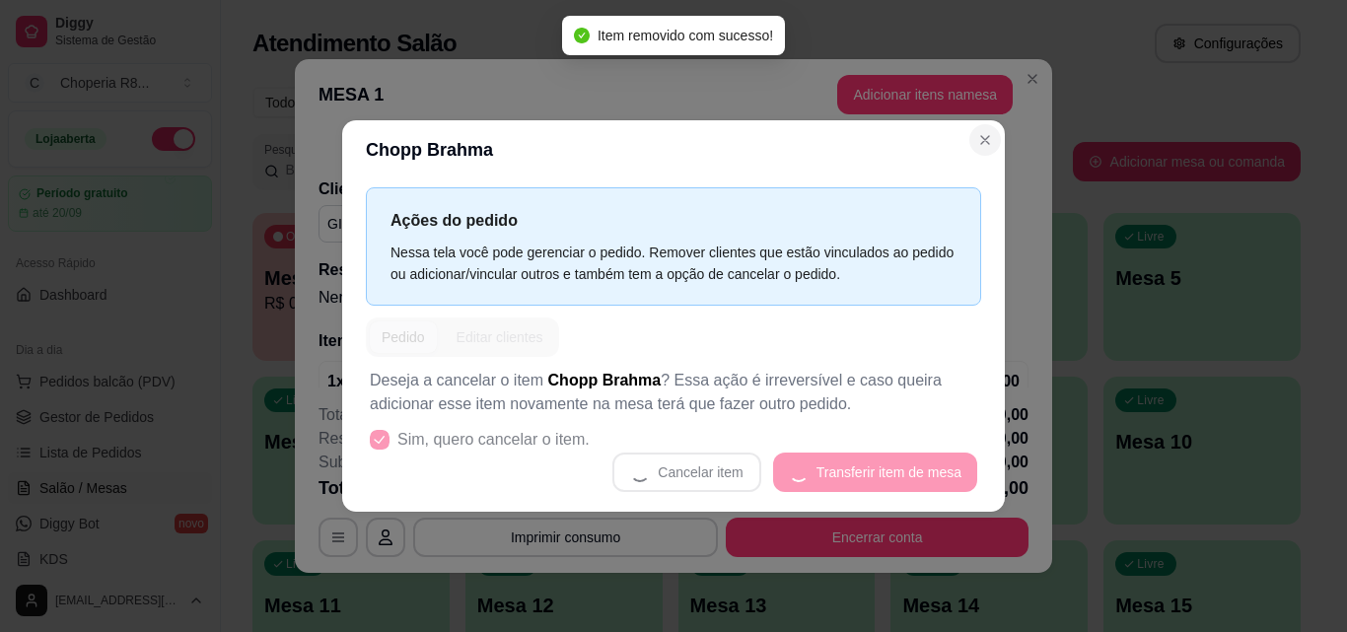
drag, startPoint x: 1001, startPoint y: 141, endPoint x: 991, endPoint y: 140, distance: 9.9
click at [998, 141] on section "Chopp Brahma Ações do pedido Nessa tela você pode gerenciar o pedido. Remover c…" at bounding box center [673, 315] width 663 height 390
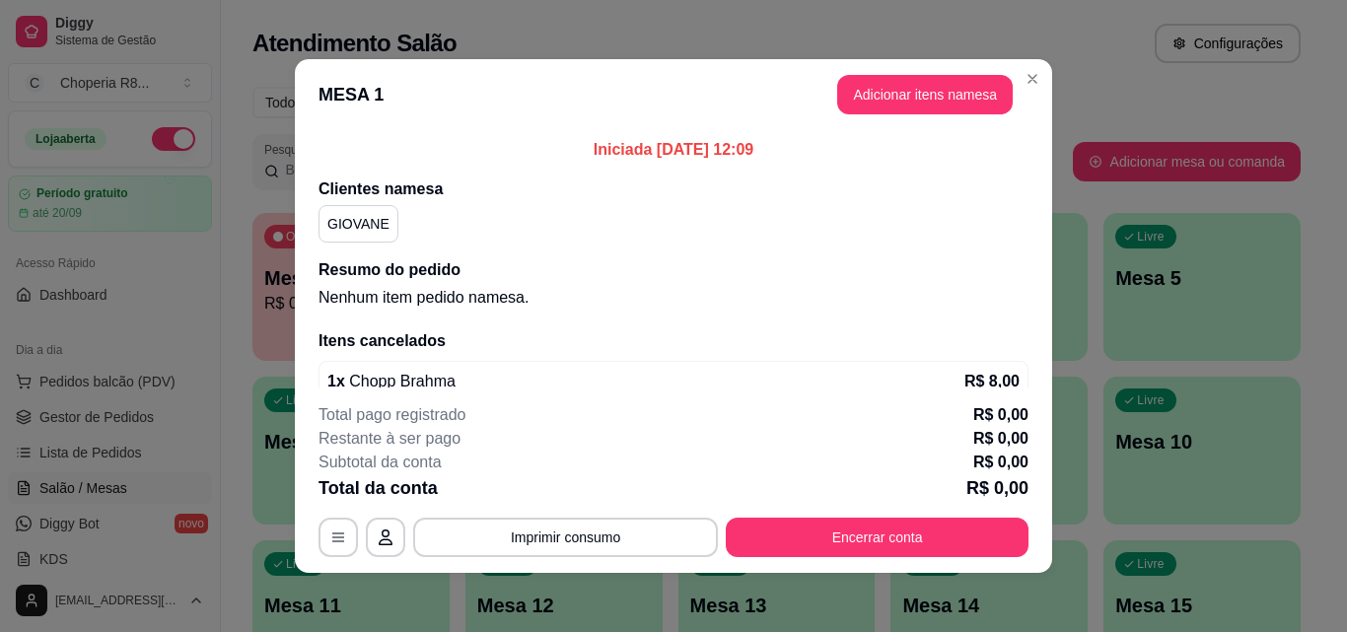
click at [1013, 99] on header "MESA 1 Adicionar itens na mesa" at bounding box center [673, 94] width 757 height 71
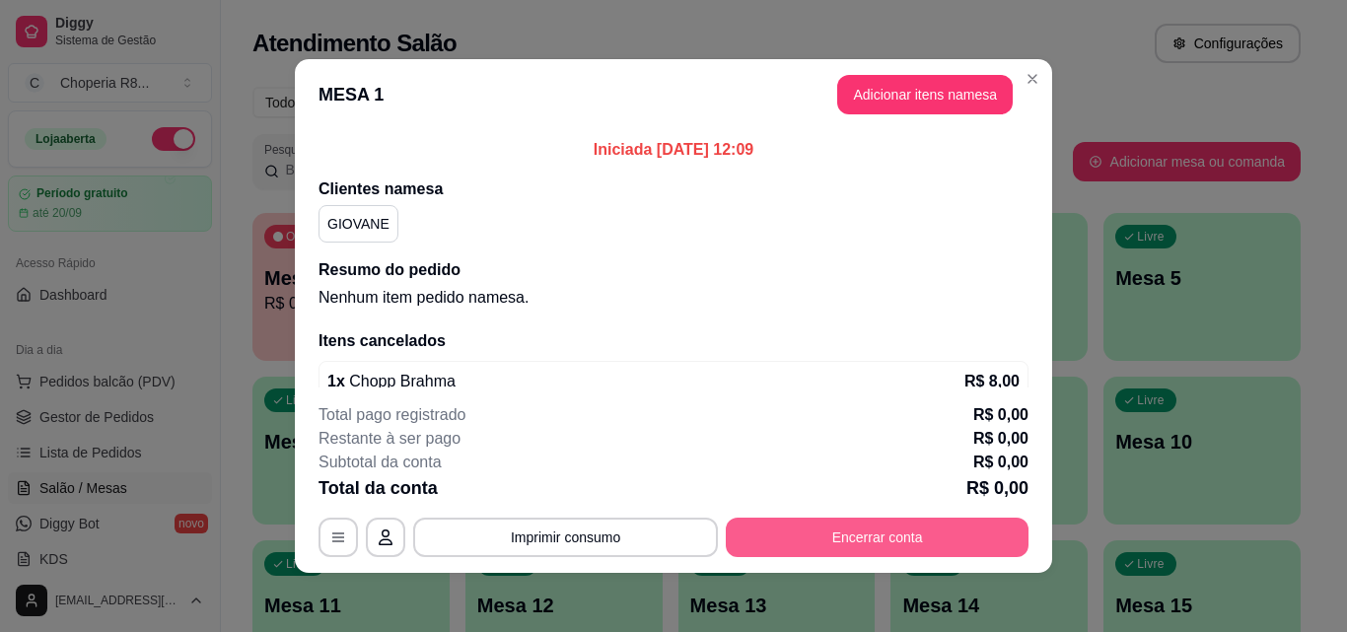
click at [795, 535] on button "Encerrar conta" at bounding box center [877, 537] width 303 height 39
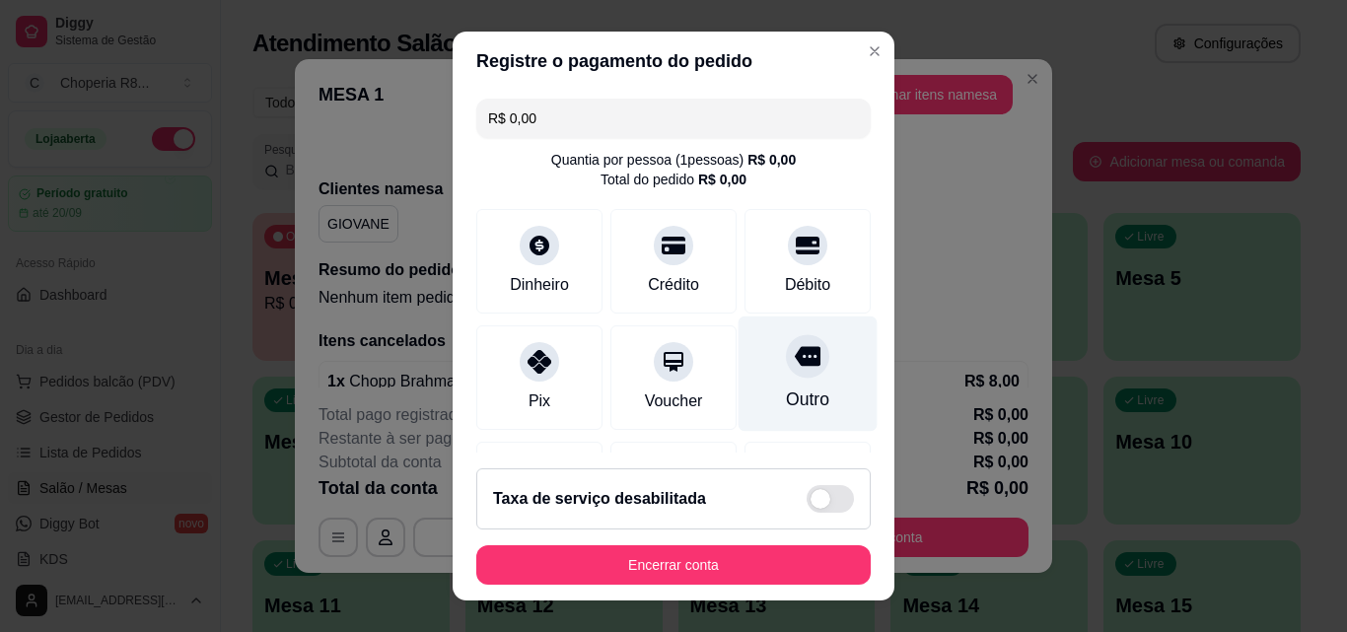
click at [780, 382] on div "Outro" at bounding box center [807, 373] width 139 height 115
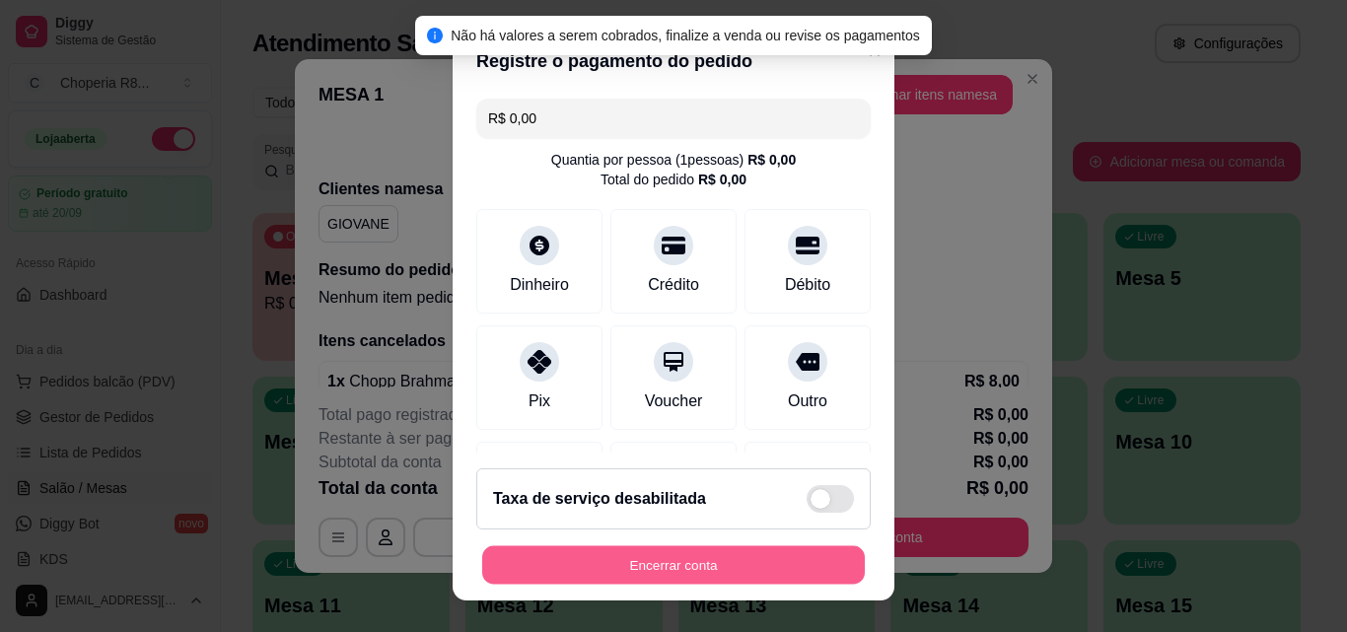
click at [719, 551] on button "Encerrar conta" at bounding box center [673, 565] width 383 height 38
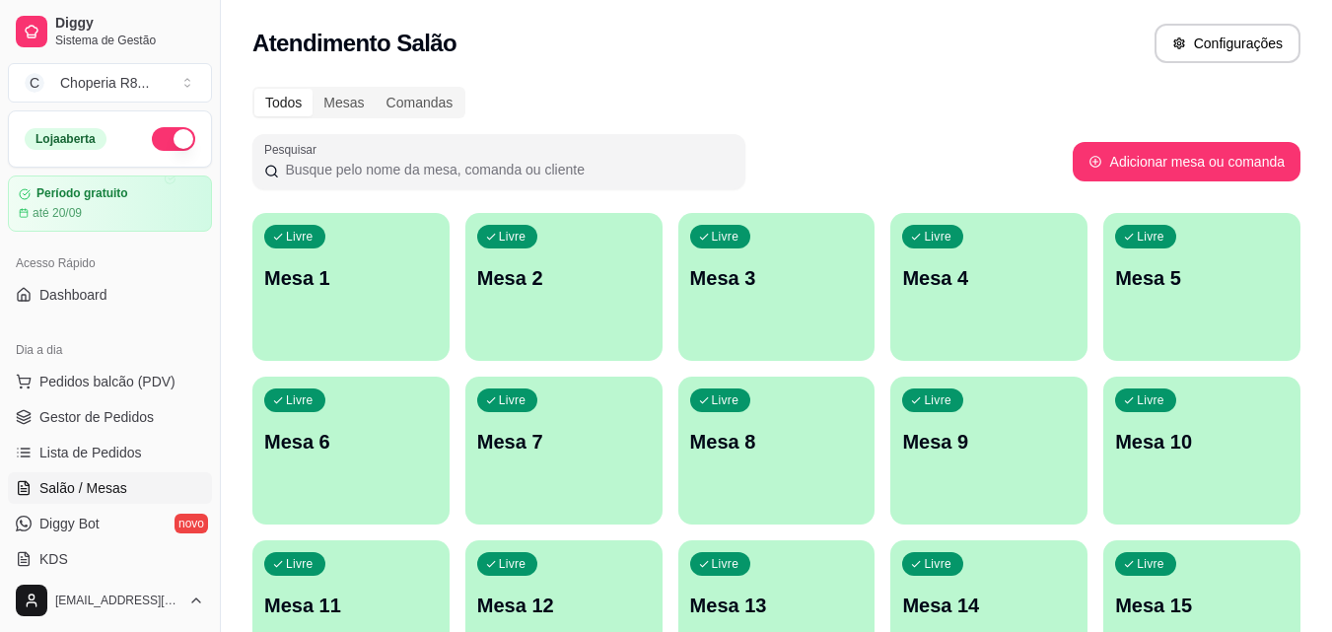
click at [333, 615] on p "Mesa 11" at bounding box center [351, 606] width 174 height 28
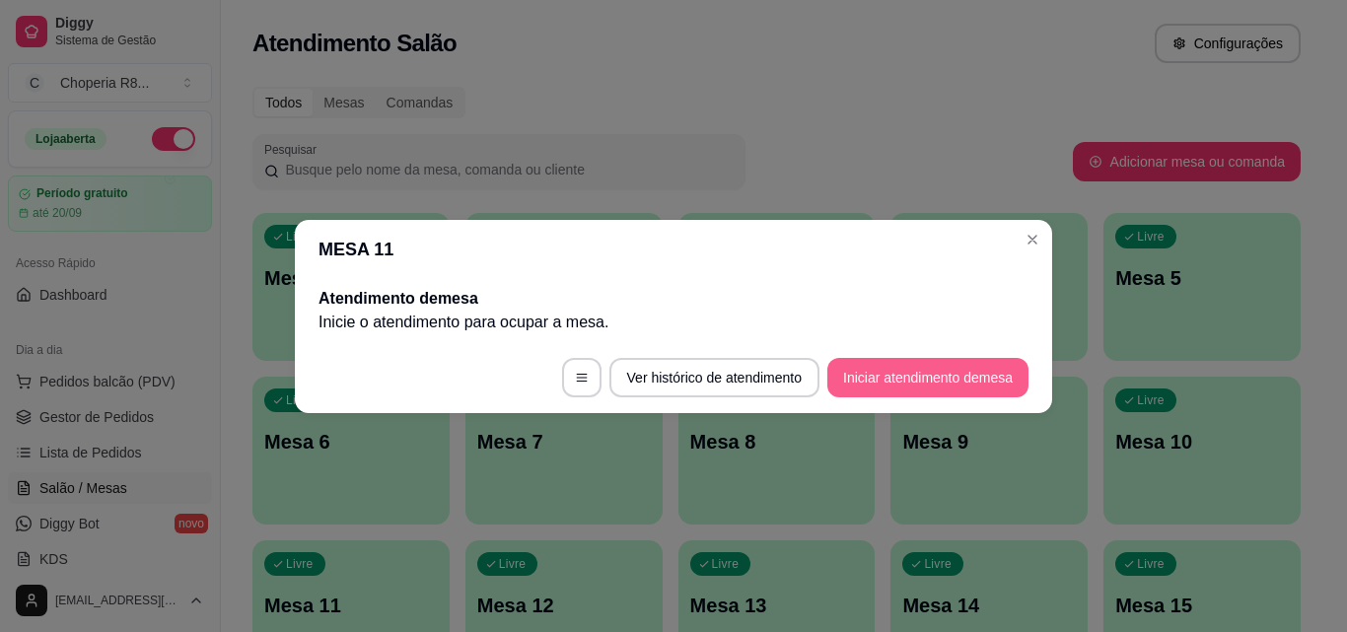
click at [912, 381] on button "Iniciar atendimento de mesa" at bounding box center [927, 377] width 201 height 39
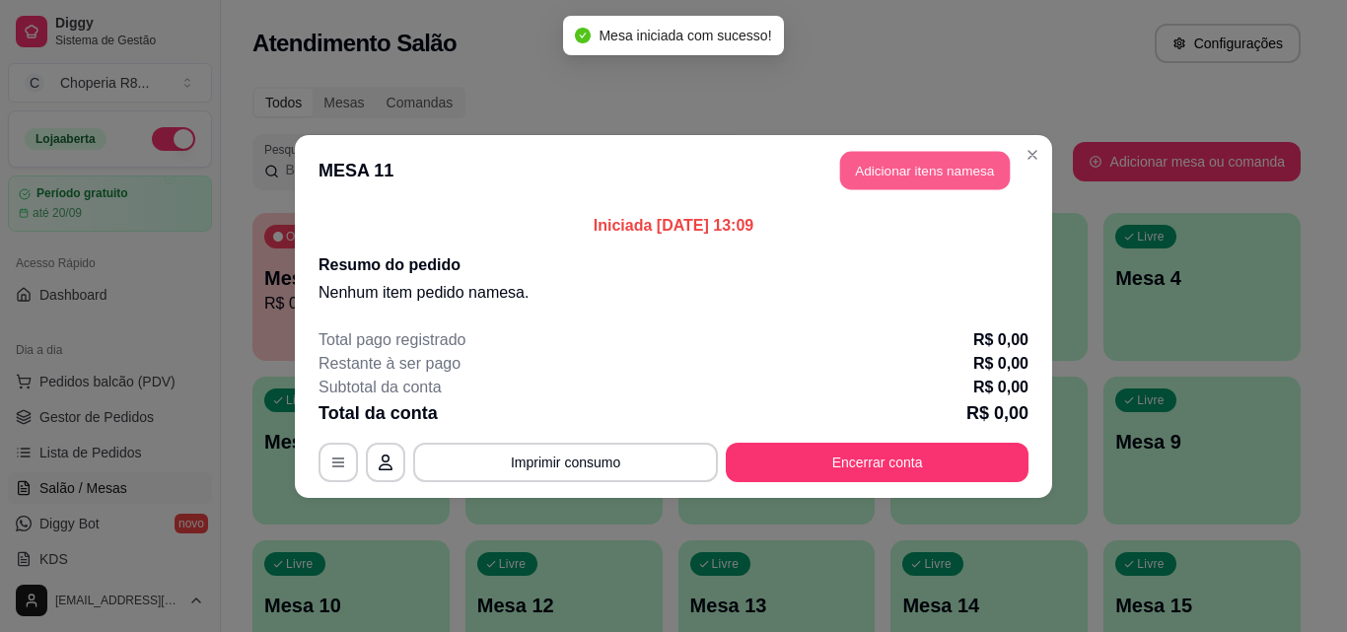
click at [954, 187] on button "Adicionar itens na mesa" at bounding box center [925, 170] width 170 height 38
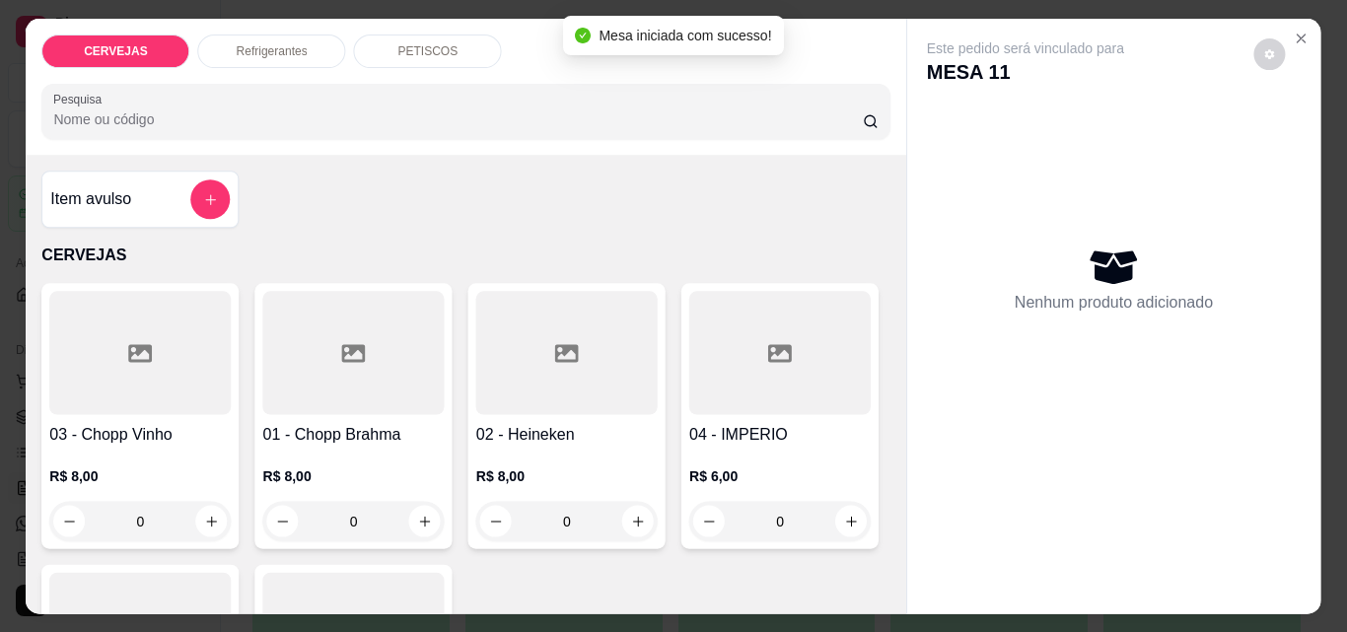
click at [952, 175] on div "Nenhum produto adicionado" at bounding box center [1114, 279] width 374 height 386
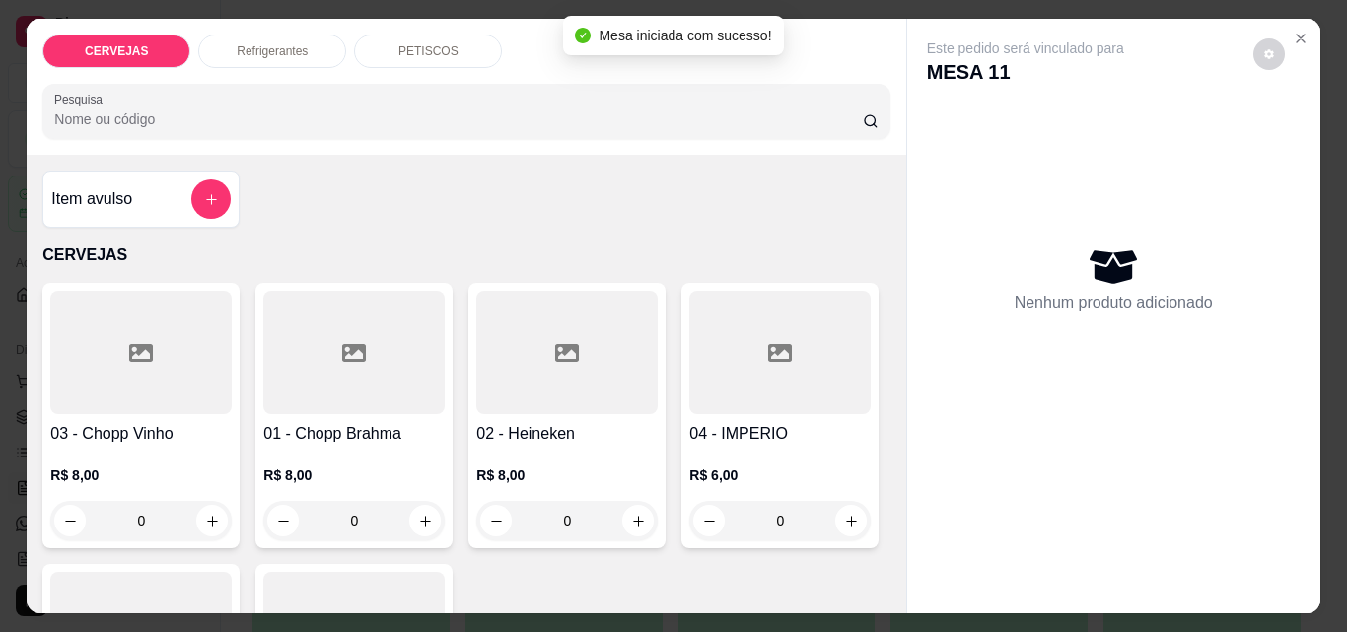
drag, startPoint x: 400, startPoint y: 504, endPoint x: 283, endPoint y: 506, distance: 117.3
click at [283, 506] on div "0" at bounding box center [354, 520] width 174 height 39
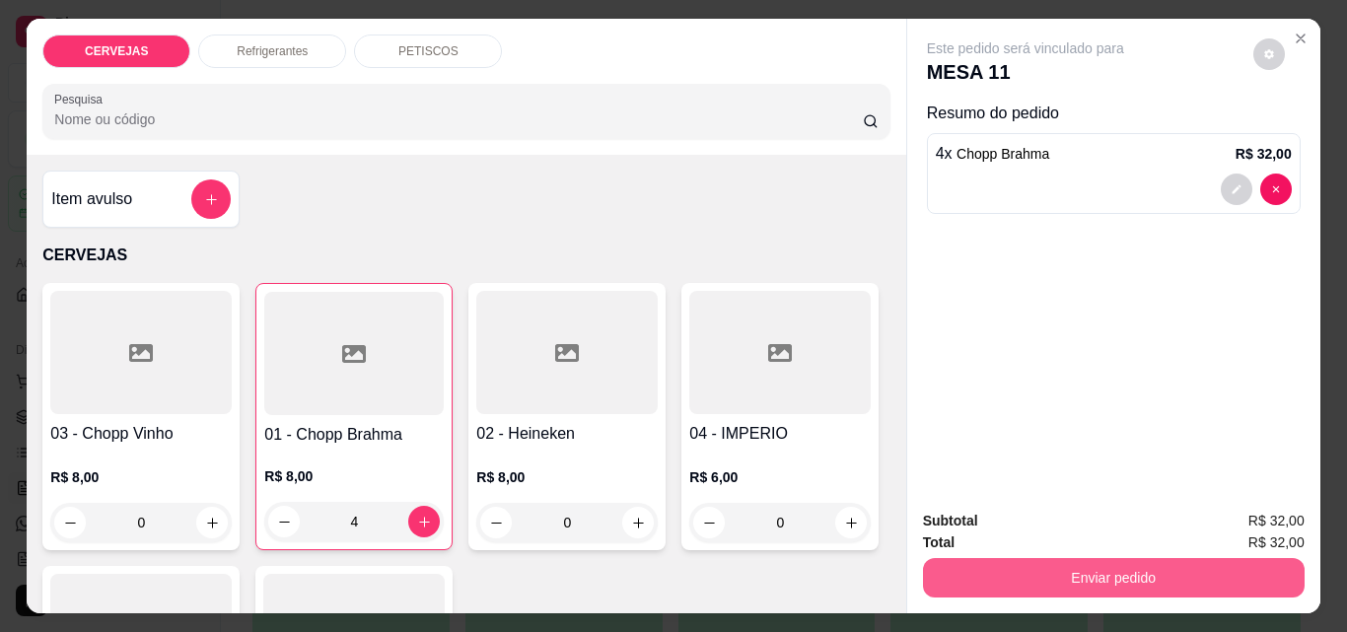
type input "4"
click at [1079, 558] on button "Enviar pedido" at bounding box center [1114, 577] width 382 height 39
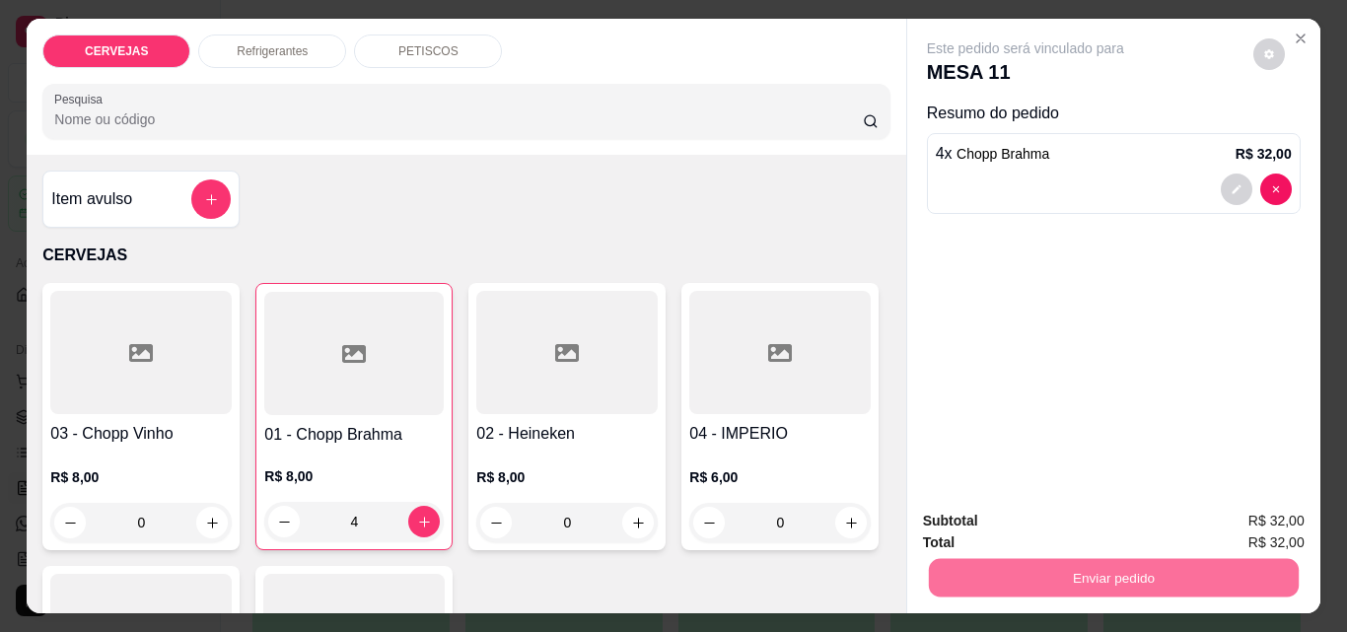
click at [1063, 514] on button "Não registrar e enviar pedido" at bounding box center [1048, 521] width 205 height 37
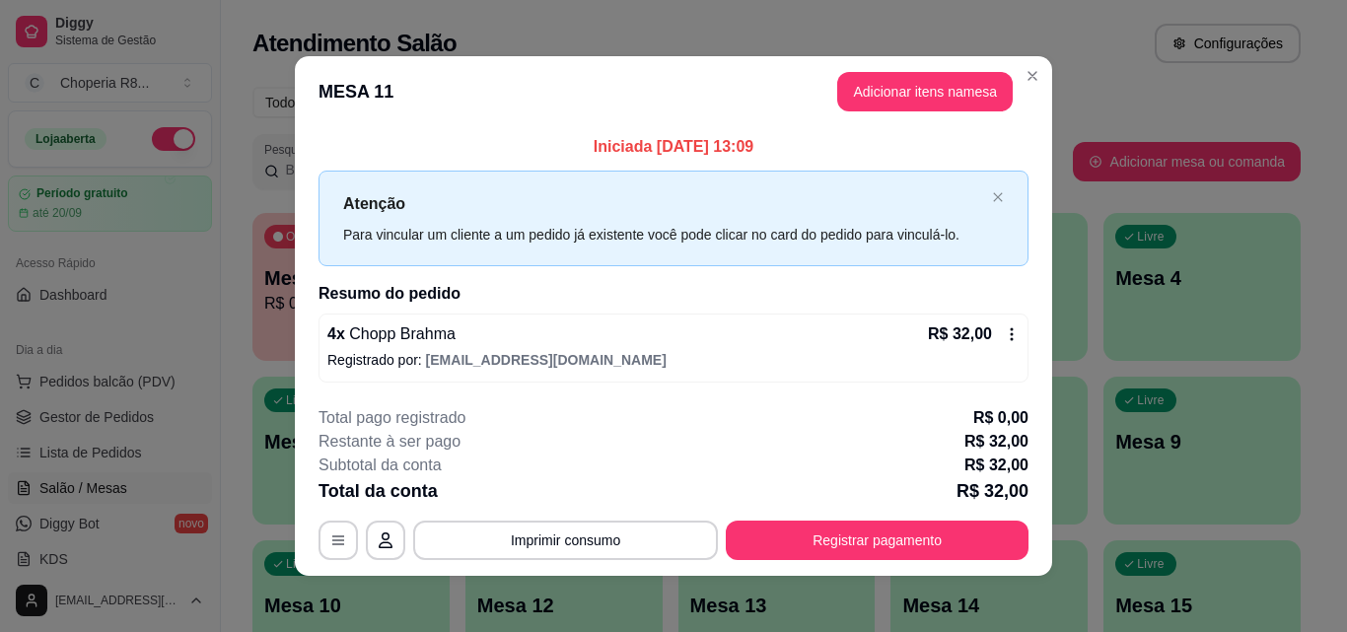
click at [616, 543] on button "Imprimir consumo" at bounding box center [565, 540] width 305 height 39
click at [611, 505] on button "IMPRESSORA" at bounding box center [564, 495] width 143 height 32
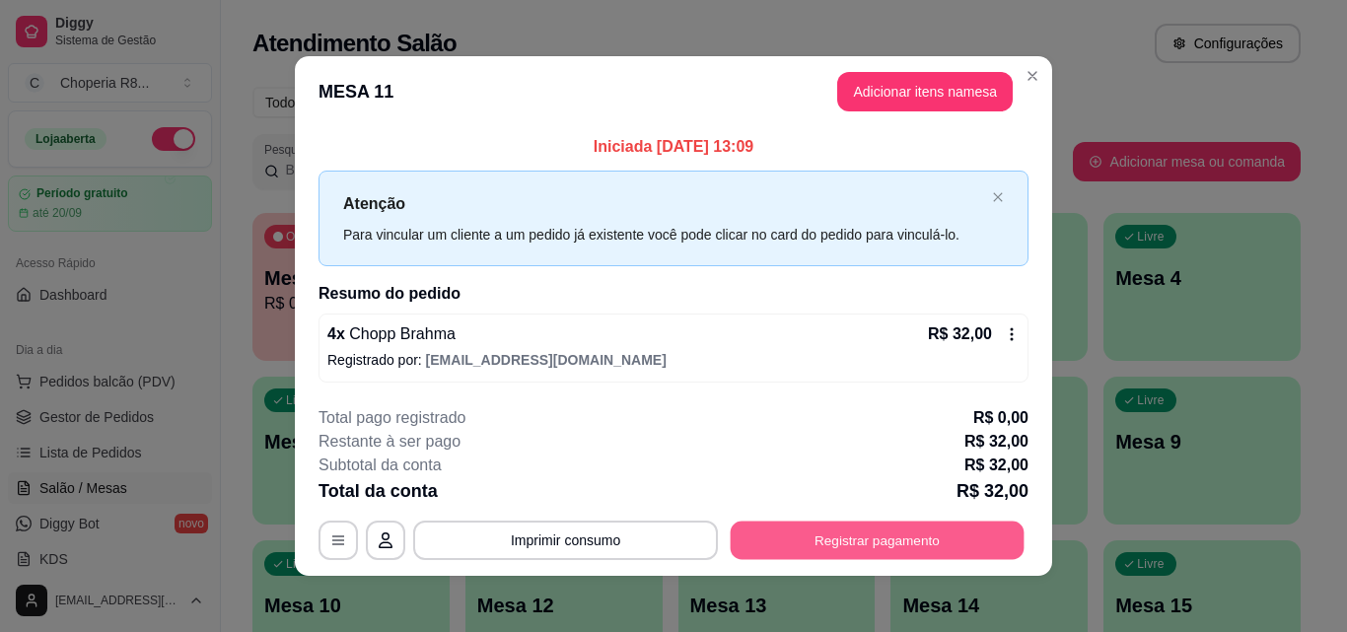
click at [836, 547] on button "Registrar pagamento" at bounding box center [878, 541] width 294 height 38
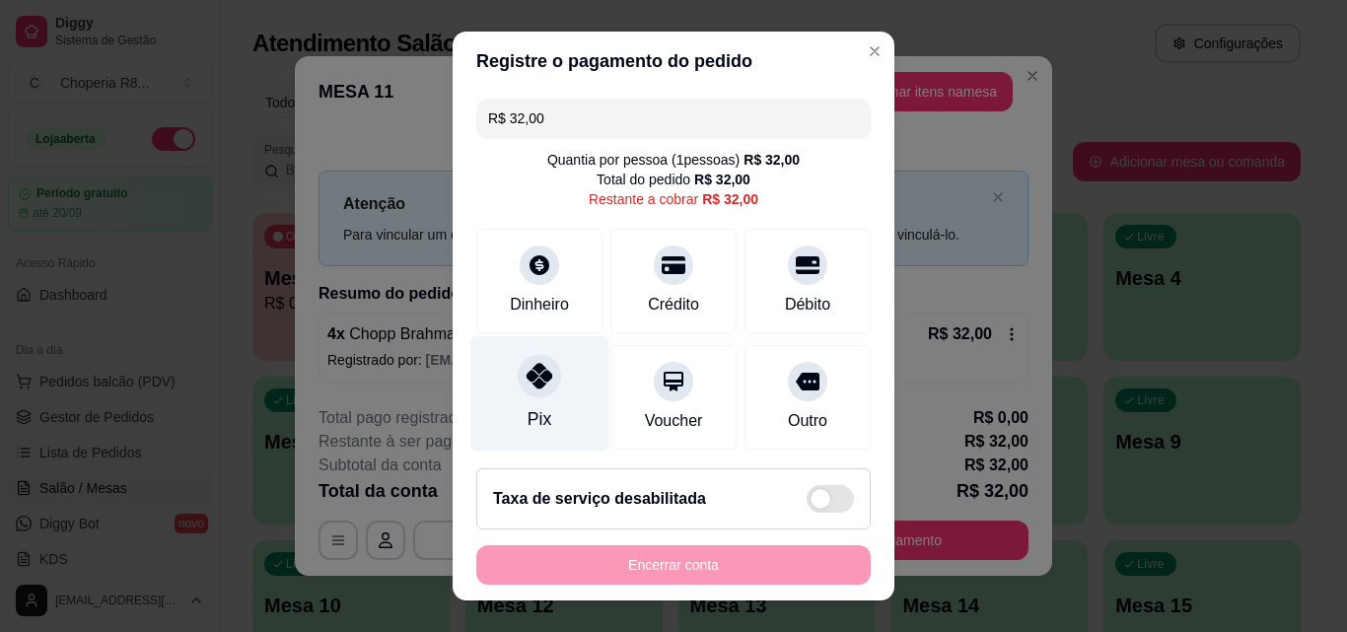
click at [531, 386] on icon at bounding box center [539, 376] width 26 height 26
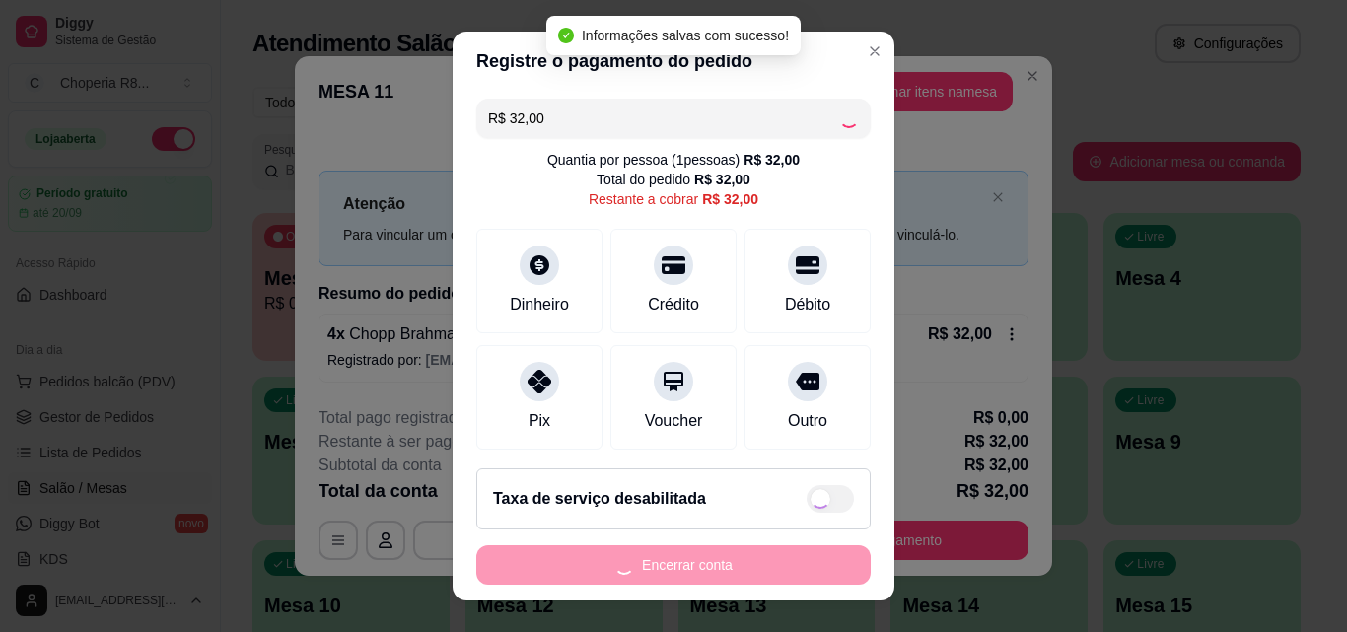
type input "R$ 0,00"
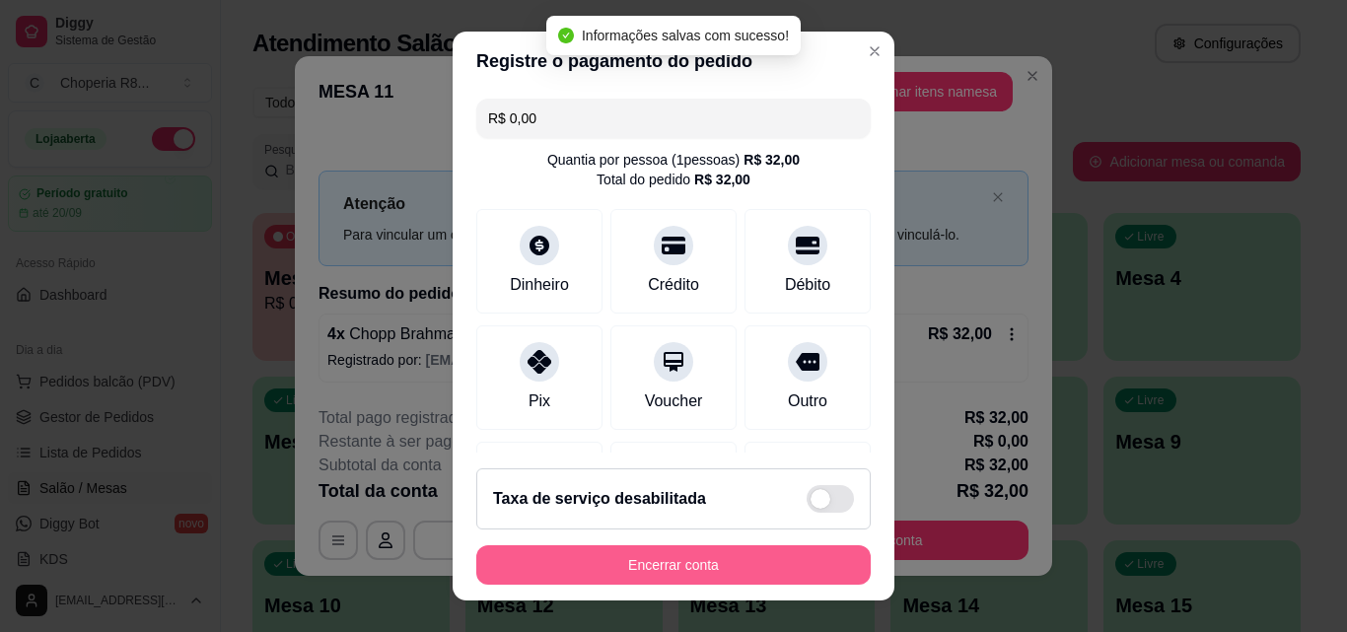
click at [632, 568] on button "Encerrar conta" at bounding box center [673, 564] width 394 height 39
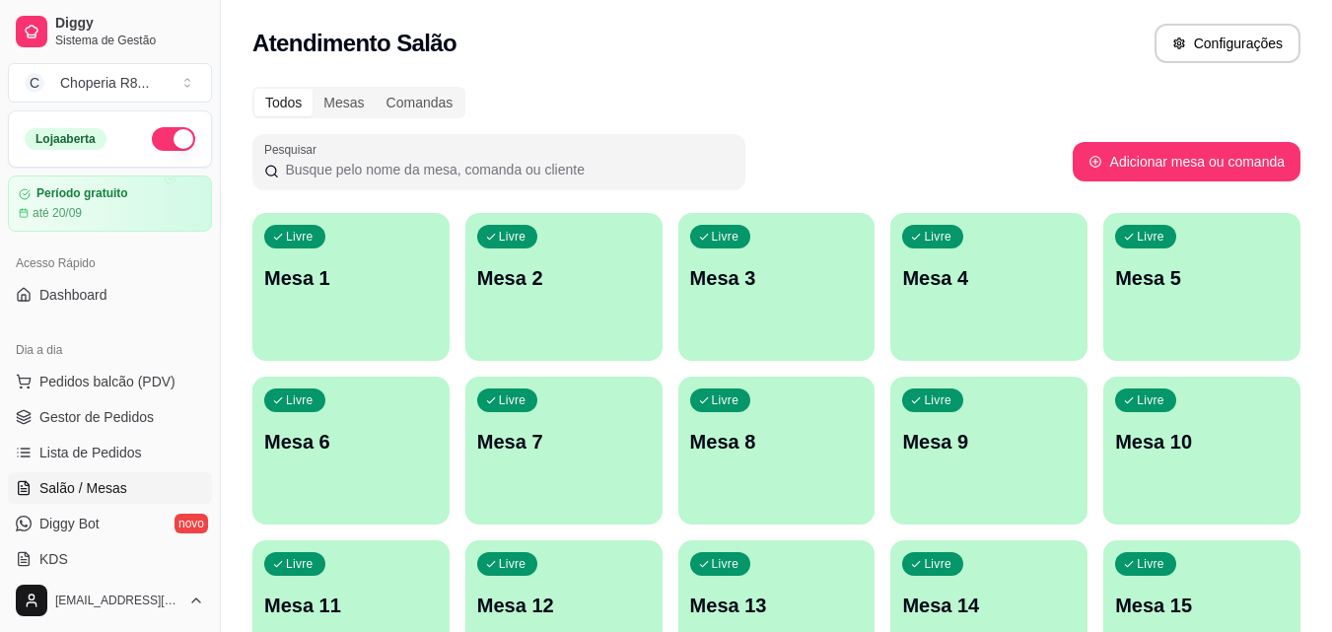
click at [1162, 439] on p "Mesa 10" at bounding box center [1202, 442] width 174 height 28
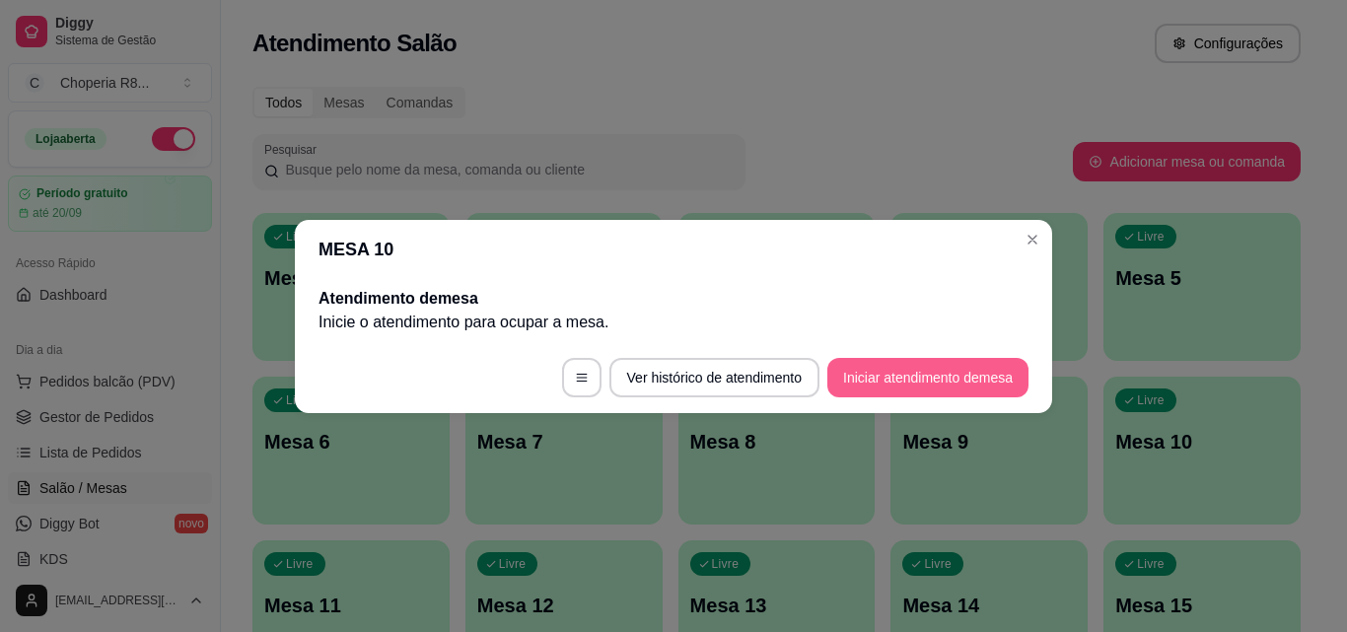
click at [855, 374] on button "Iniciar atendimento de mesa" at bounding box center [927, 377] width 201 height 39
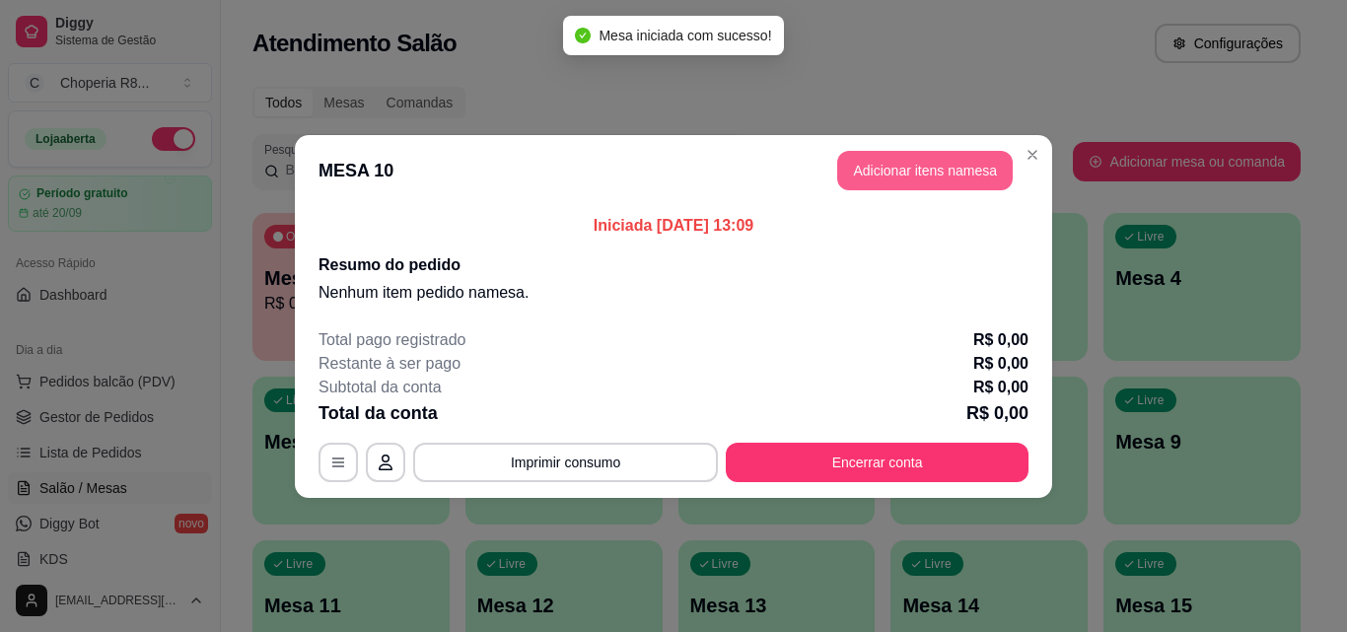
click at [884, 177] on button "Adicionar itens na mesa" at bounding box center [924, 170] width 175 height 39
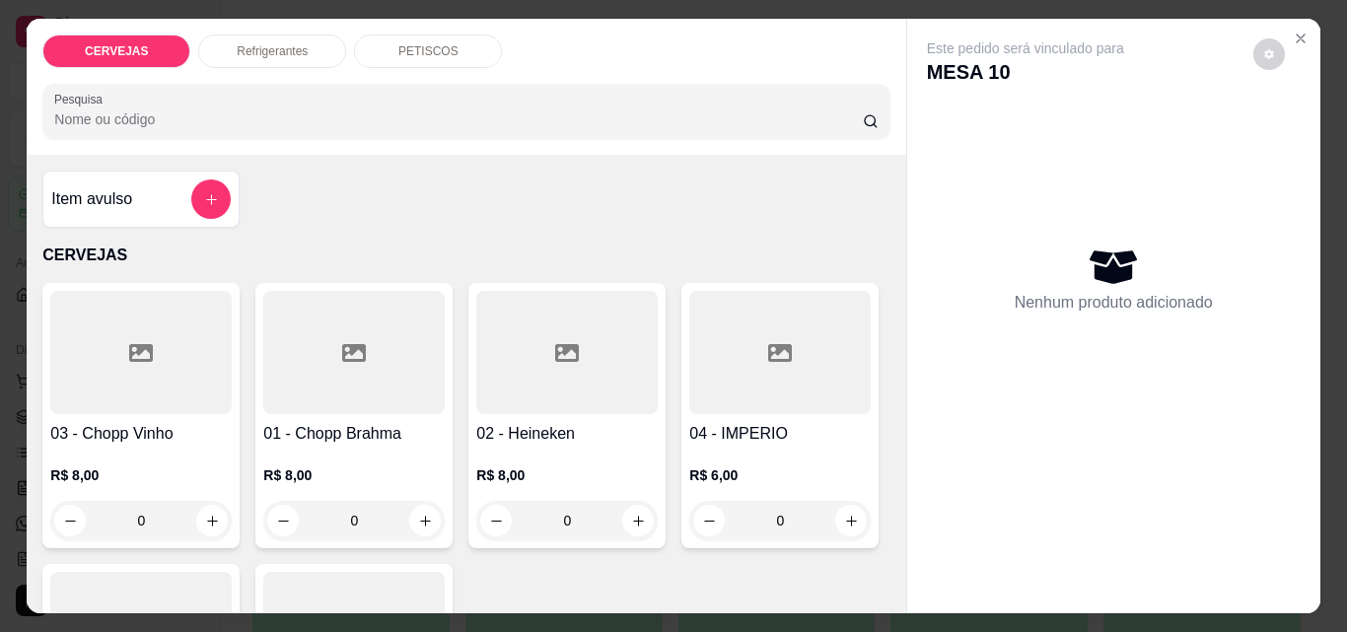
click at [480, 54] on div "PETISCOS" at bounding box center [428, 52] width 148 height 34
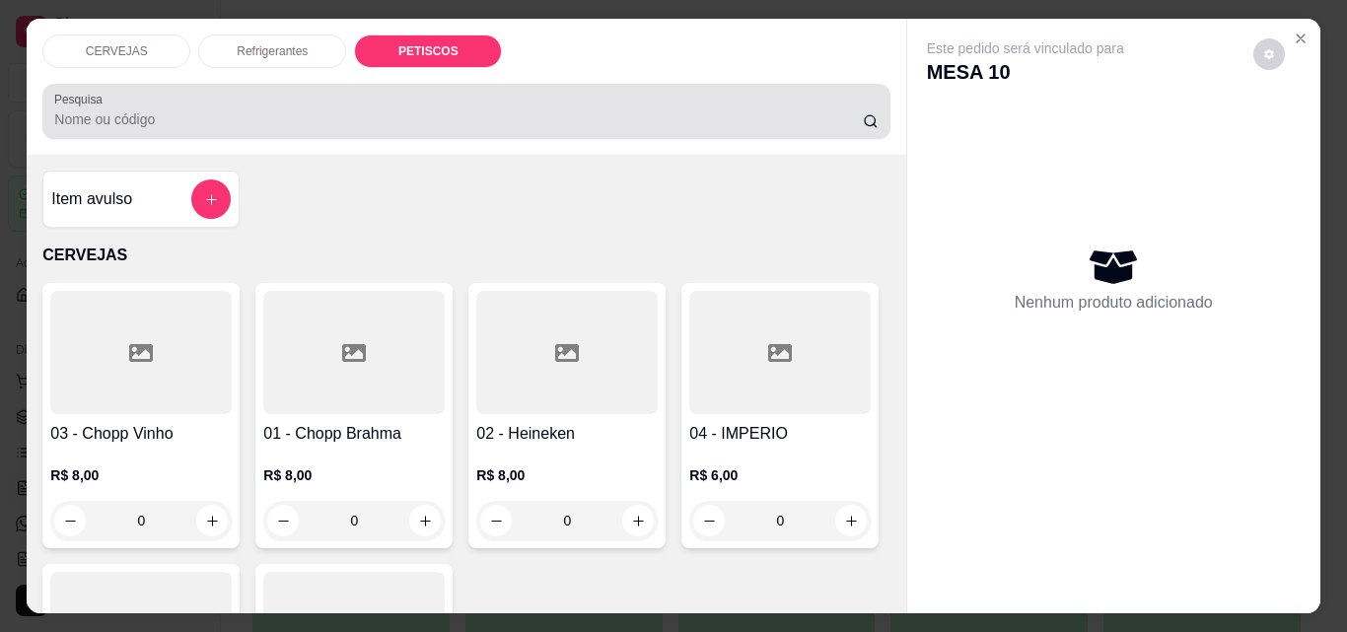
scroll to position [51, 0]
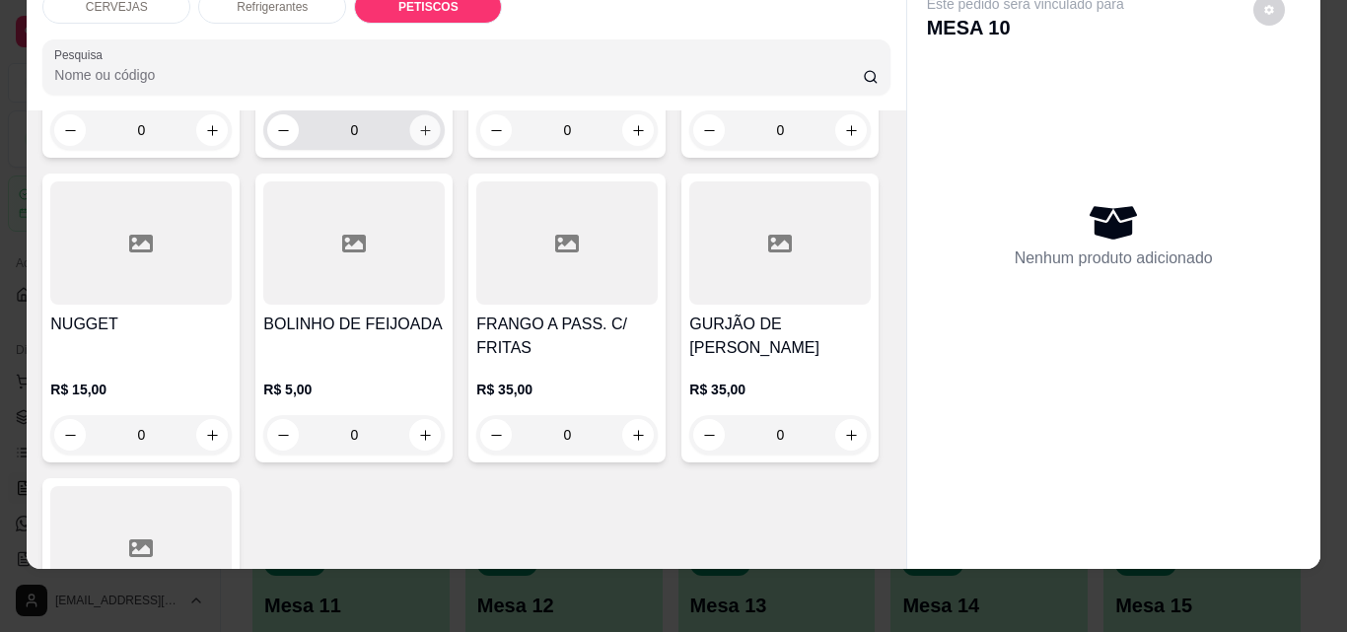
click at [430, 146] on button "increase-product-quantity" at bounding box center [425, 130] width 31 height 31
type input "1"
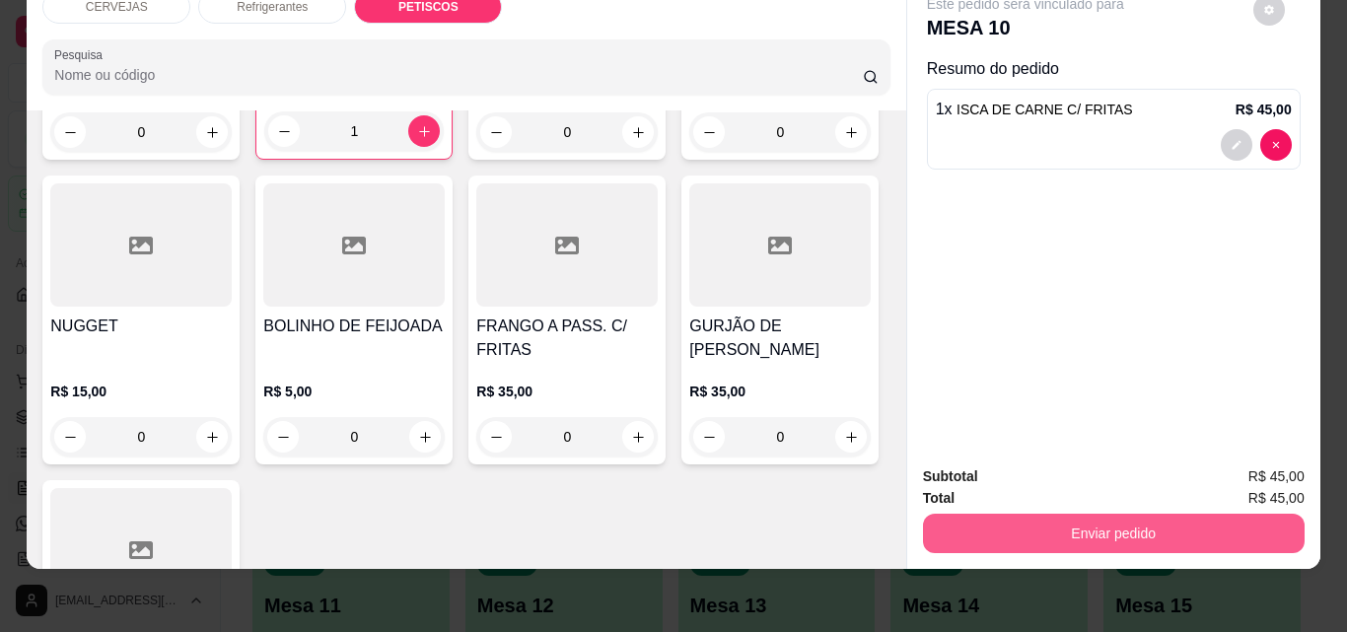
click at [967, 514] on button "Enviar pedido" at bounding box center [1114, 533] width 382 height 39
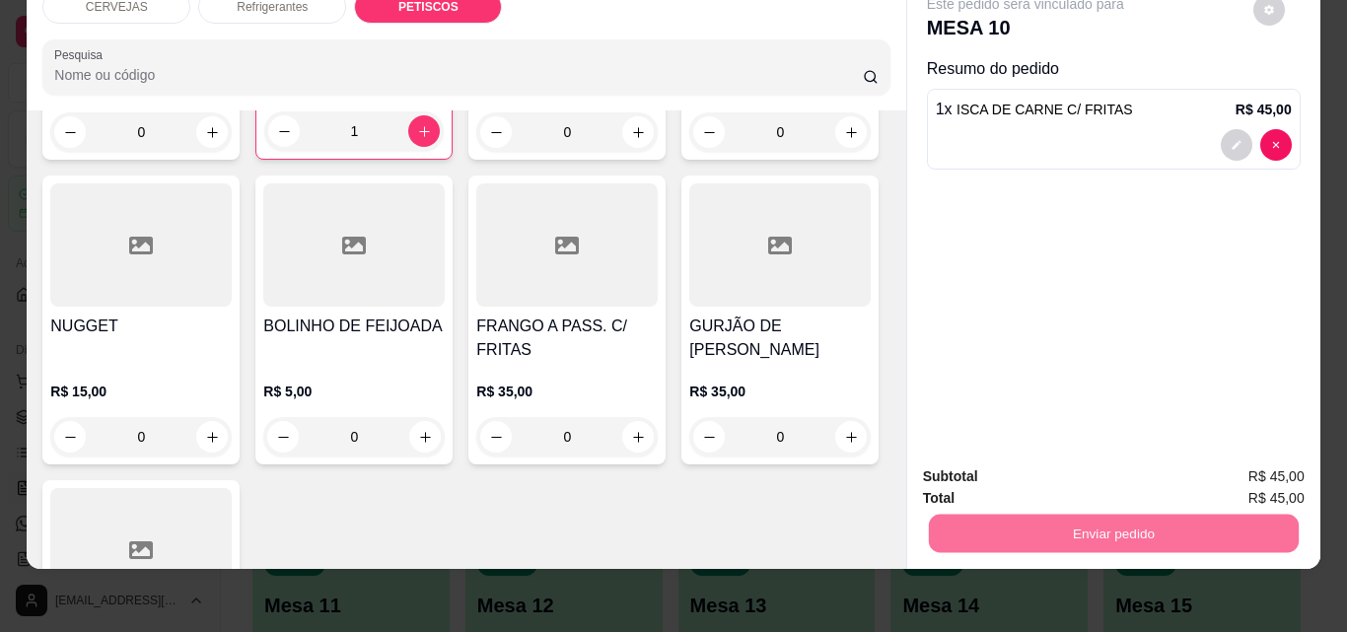
click at [1011, 477] on button "Não registrar e enviar pedido" at bounding box center [1048, 470] width 205 height 37
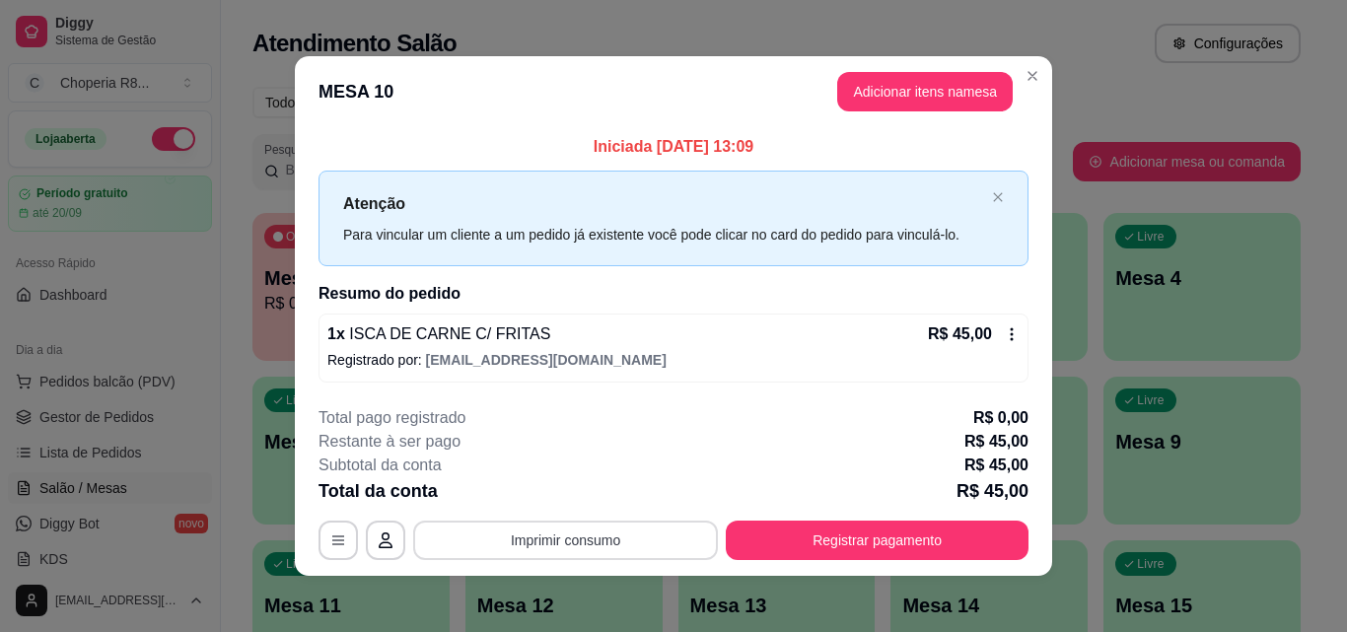
click at [631, 523] on div "**********" at bounding box center [673, 483] width 710 height 154
click at [631, 524] on button "Imprimir consumo" at bounding box center [566, 541] width 296 height 38
click at [596, 498] on button "IMPRESSORA" at bounding box center [564, 495] width 143 height 32
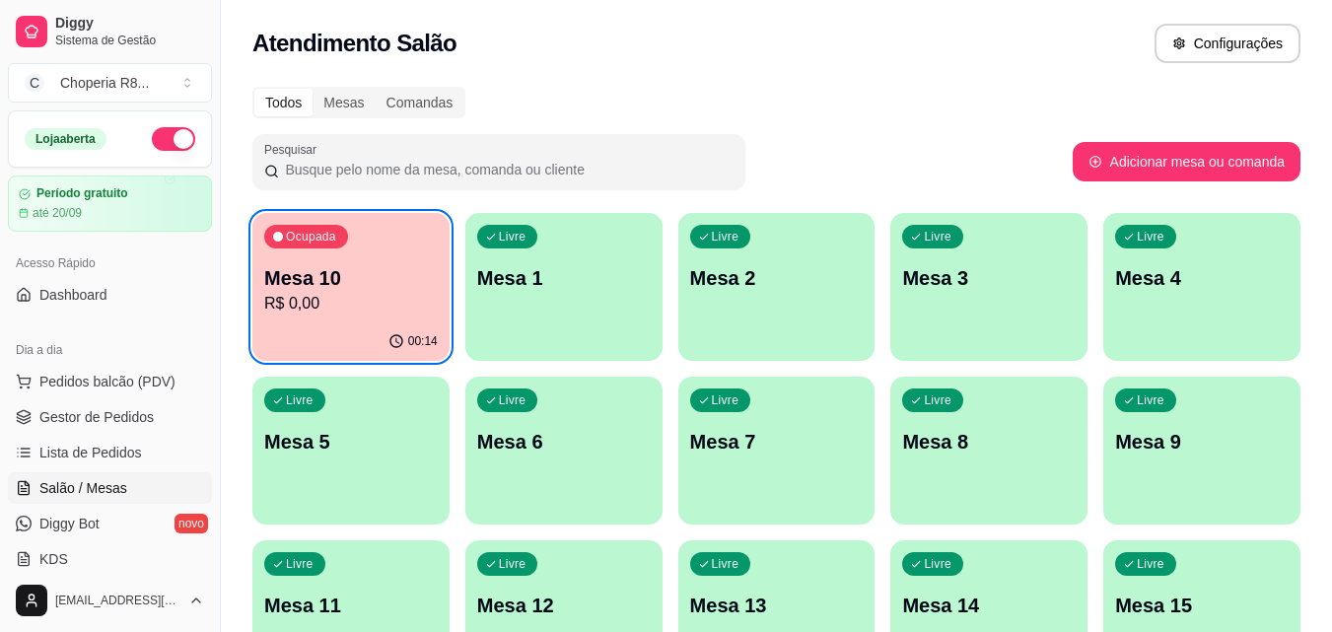
click at [626, 311] on div "Livre Mesa 1" at bounding box center [563, 275] width 197 height 124
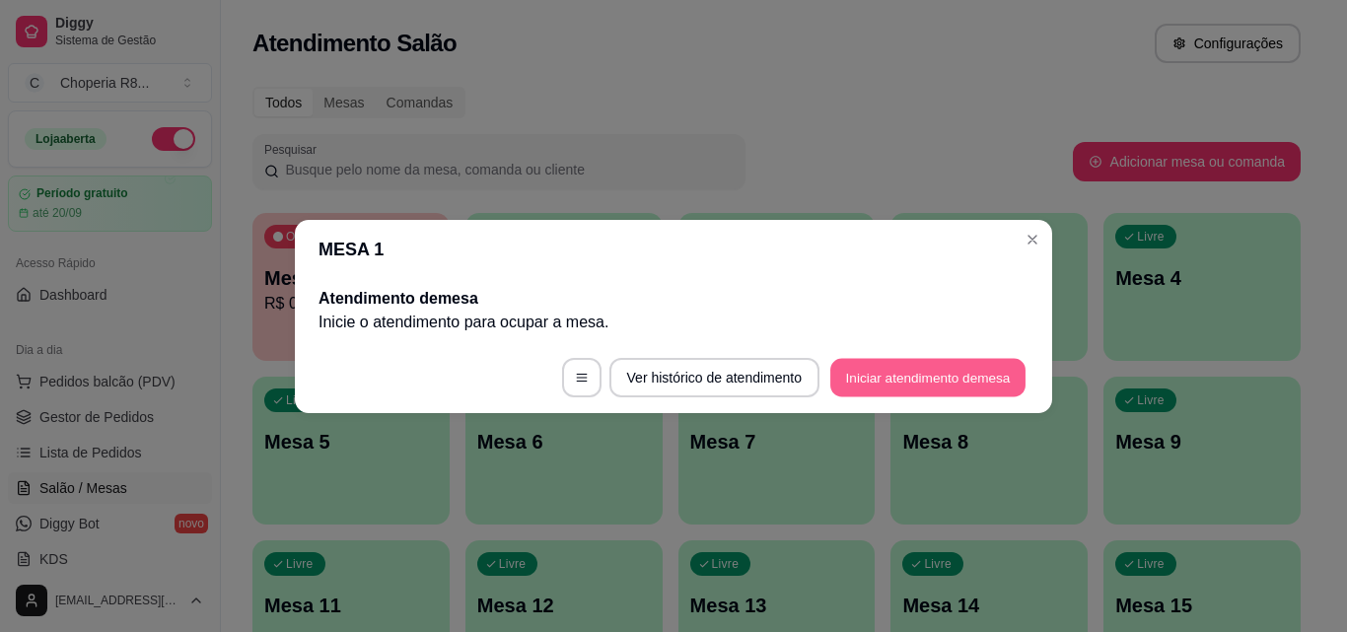
click at [938, 381] on button "Iniciar atendimento de mesa" at bounding box center [927, 377] width 195 height 38
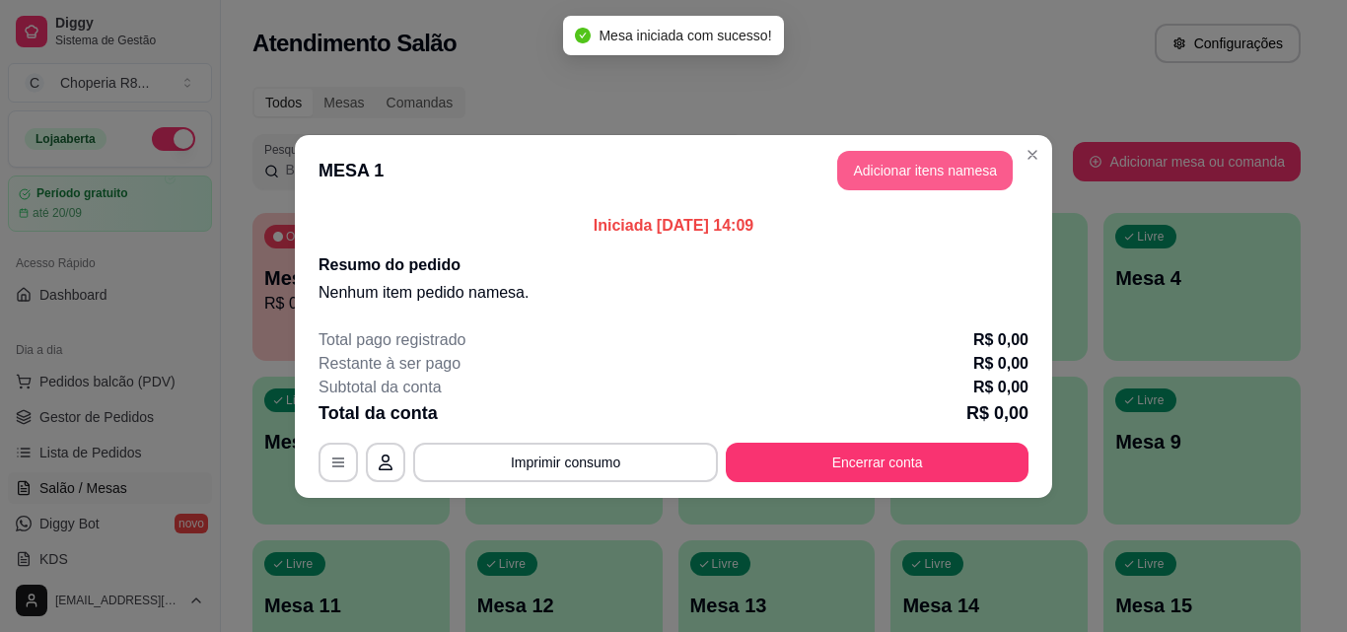
click at [893, 174] on button "Adicionar itens na mesa" at bounding box center [924, 170] width 175 height 39
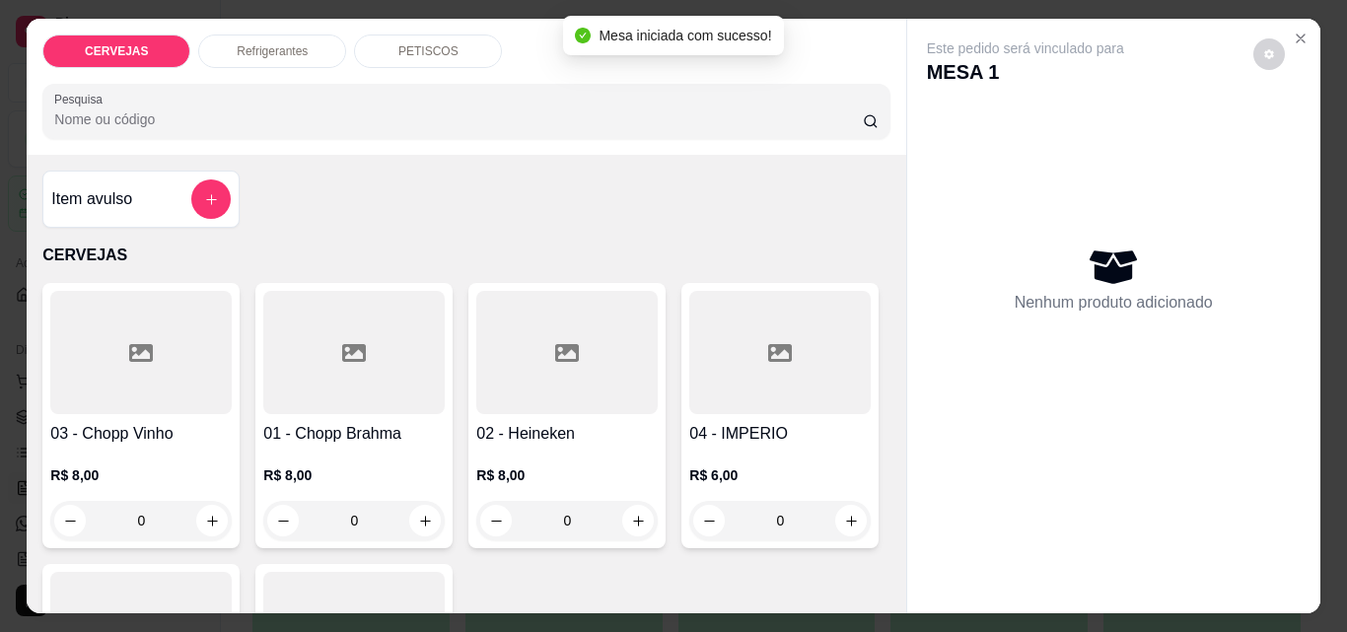
click at [449, 55] on div "PETISCOS" at bounding box center [428, 52] width 148 height 34
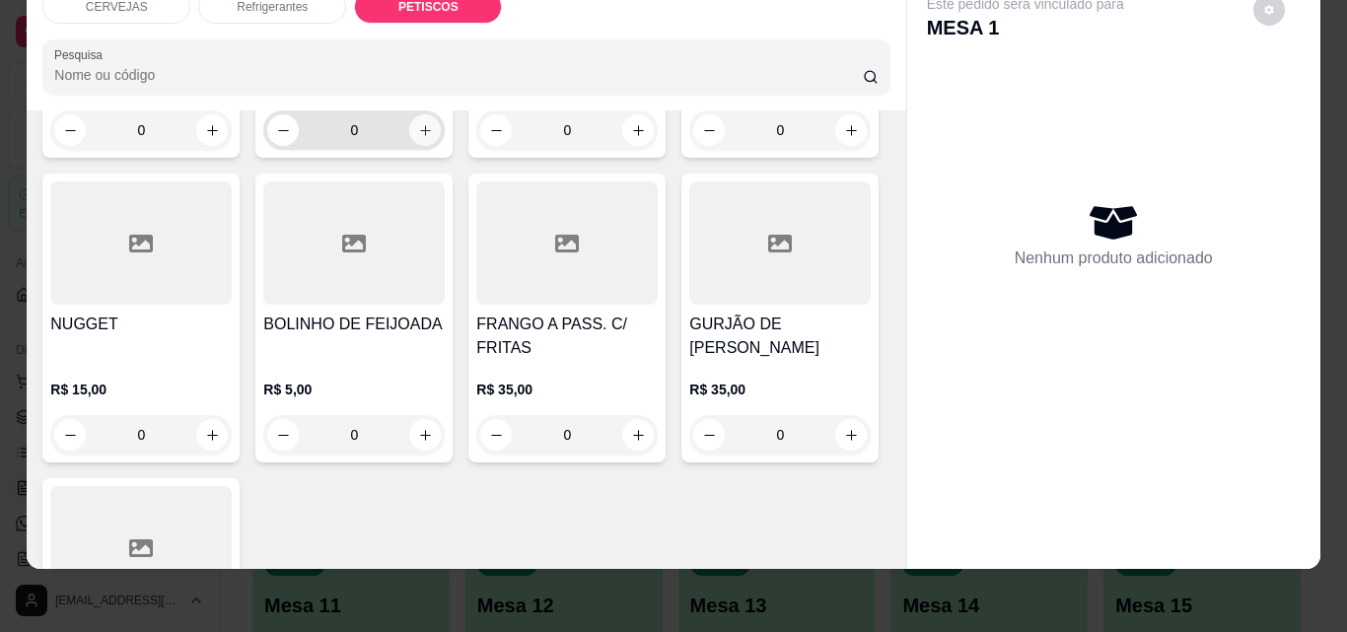
click at [417, 146] on button "increase-product-quantity" at bounding box center [425, 130] width 32 height 32
type input "1"
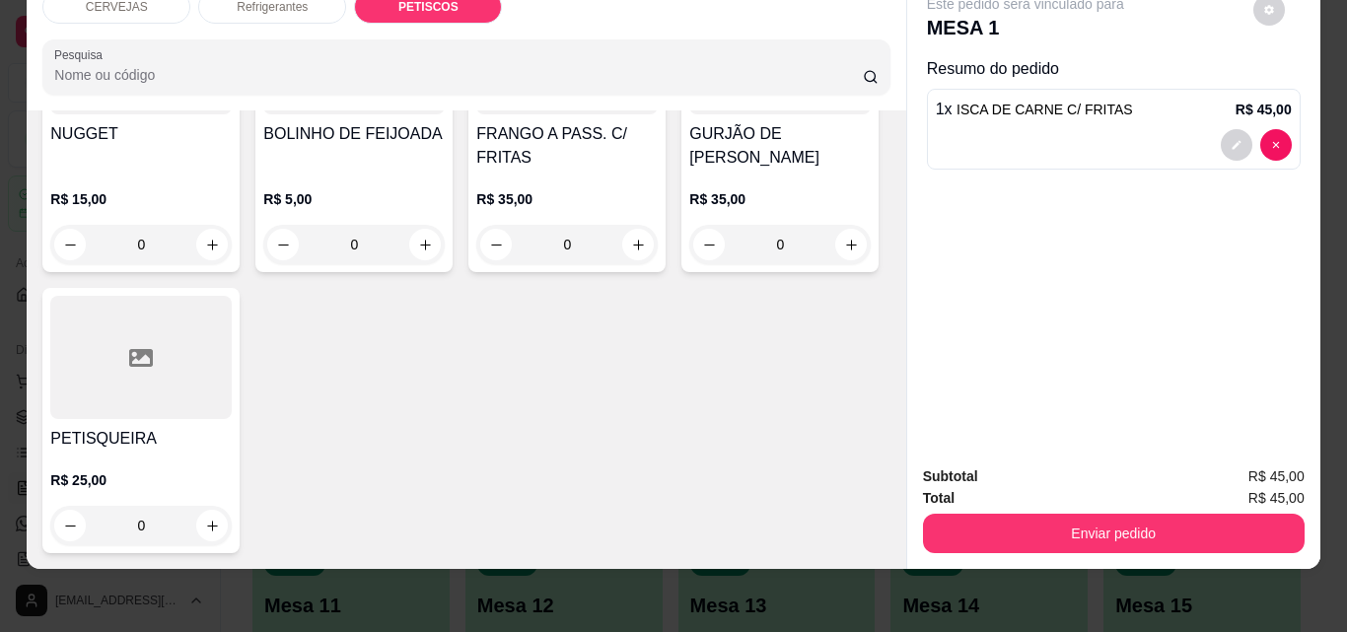
scroll to position [2046, 0]
click at [476, 264] on div "0" at bounding box center [566, 244] width 181 height 39
click at [631, 252] on icon "increase-product-quantity" at bounding box center [638, 245] width 15 height 15
type input "1"
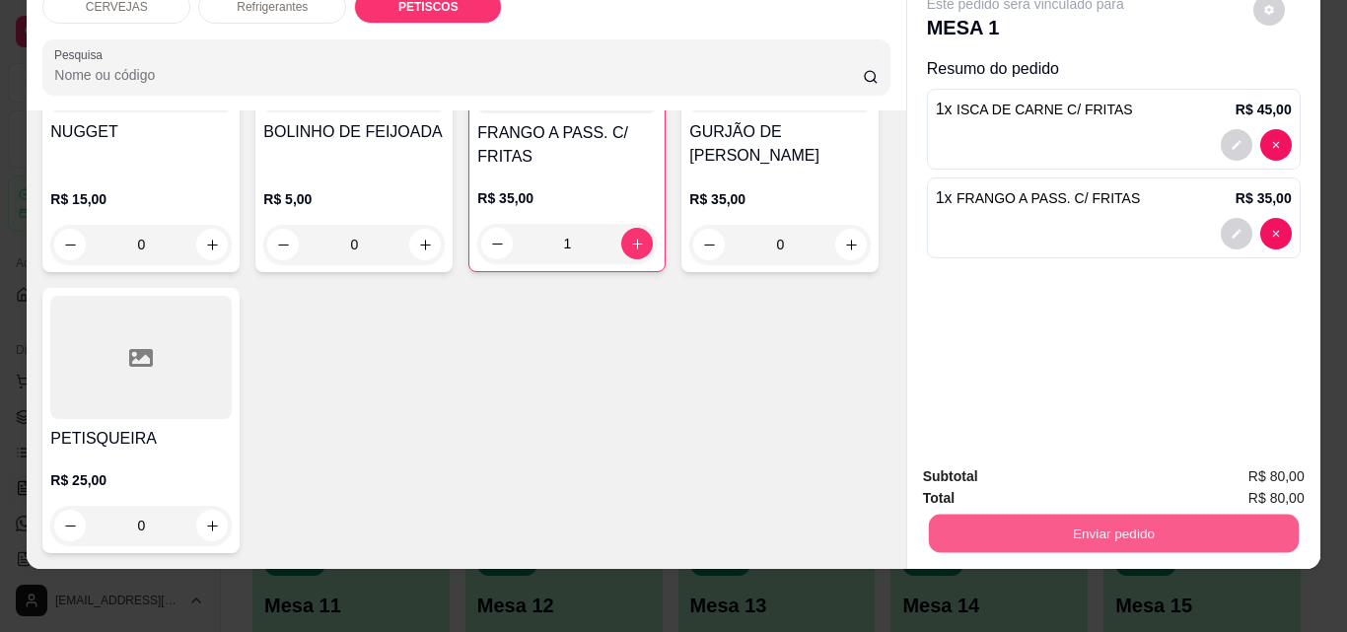
click at [1142, 522] on button "Enviar pedido" at bounding box center [1113, 533] width 370 height 38
click at [1189, 473] on button "Sim, quero registrar" at bounding box center [1235, 470] width 142 height 36
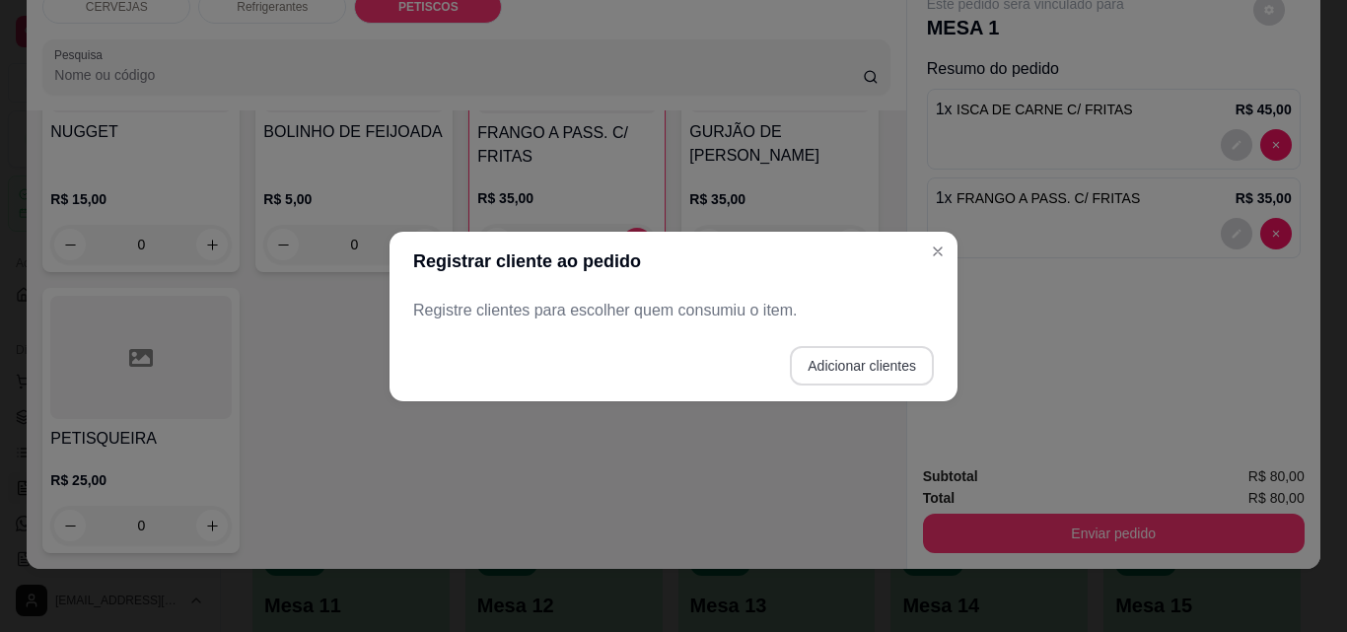
click at [840, 375] on button "Adicionar clientes" at bounding box center [862, 365] width 144 height 39
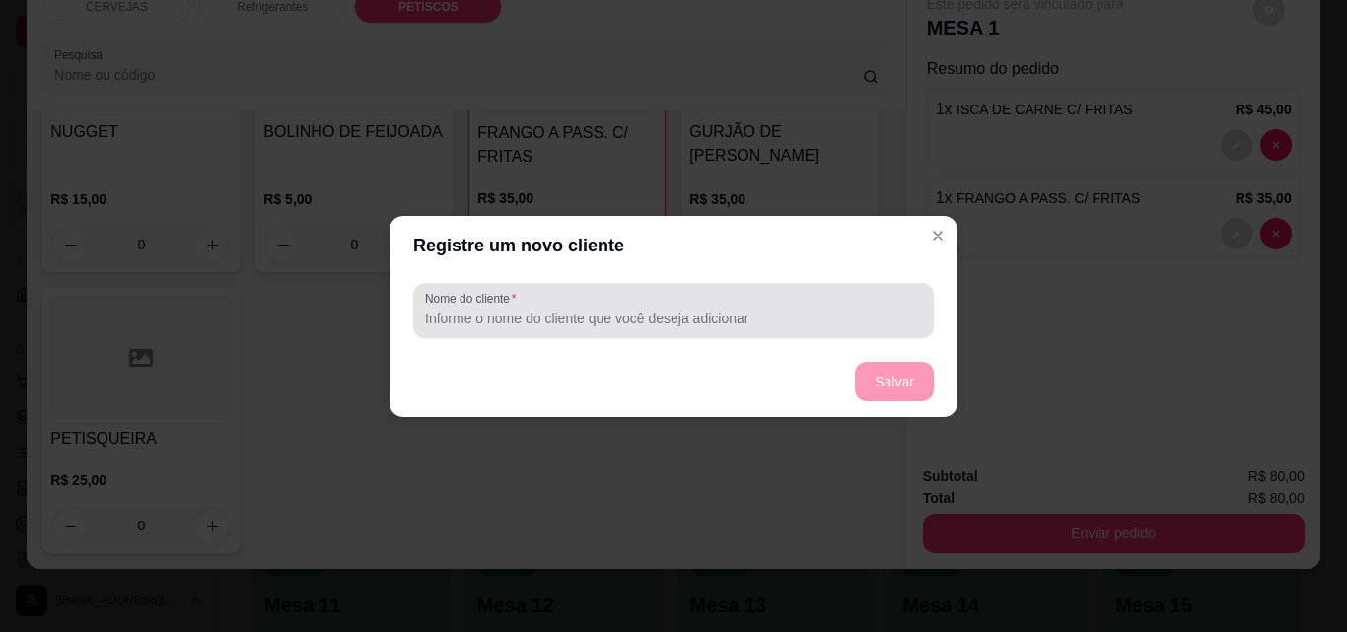
click at [597, 304] on div at bounding box center [673, 310] width 497 height 39
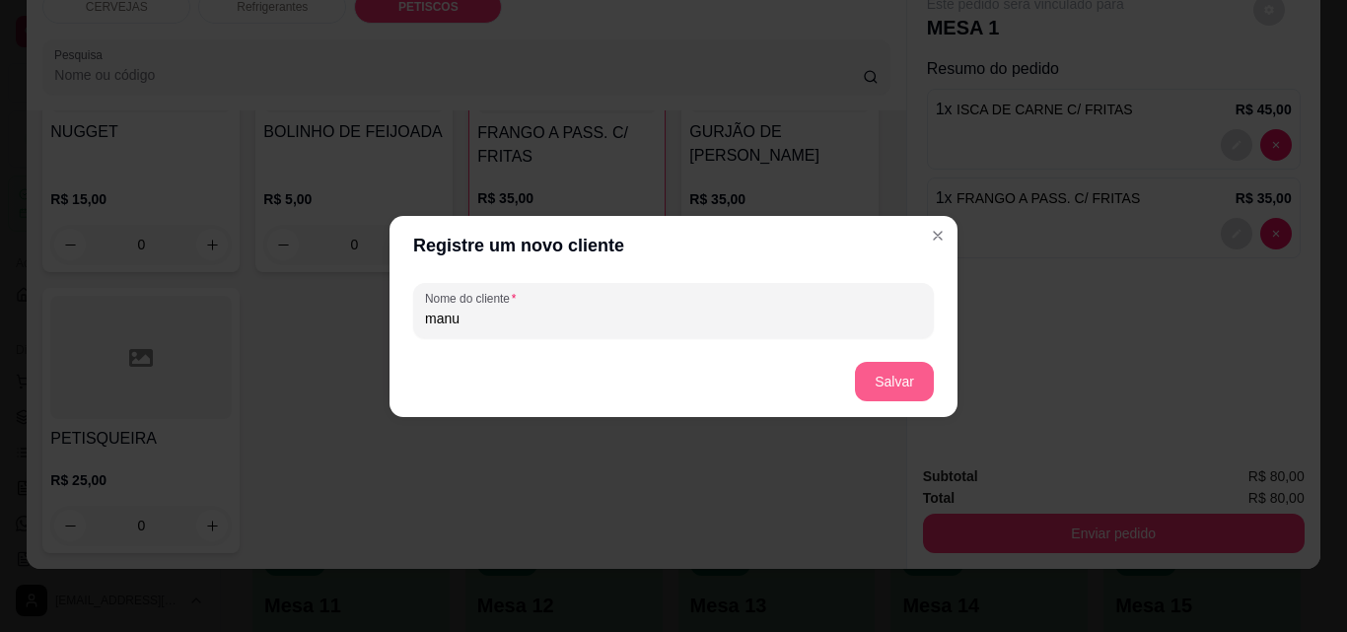
type input "manu"
click at [883, 385] on button "Salvar" at bounding box center [894, 381] width 77 height 38
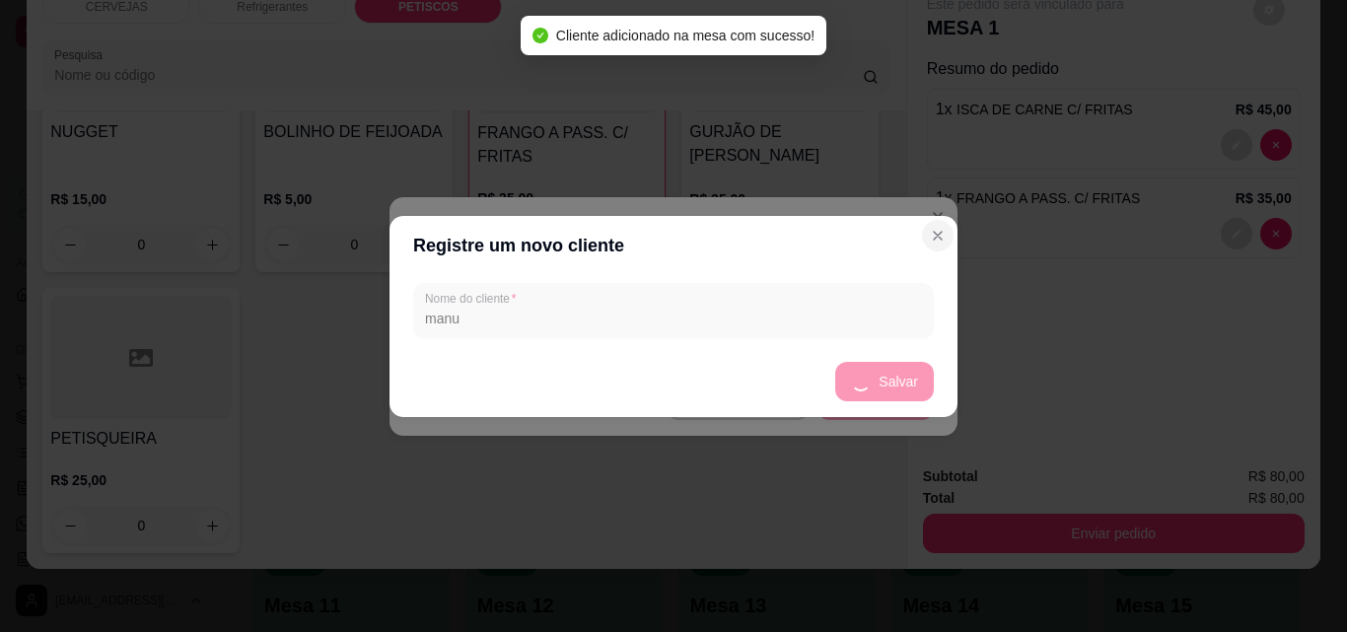
click at [931, 248] on header "Registrar cliente ao pedido" at bounding box center [673, 226] width 568 height 59
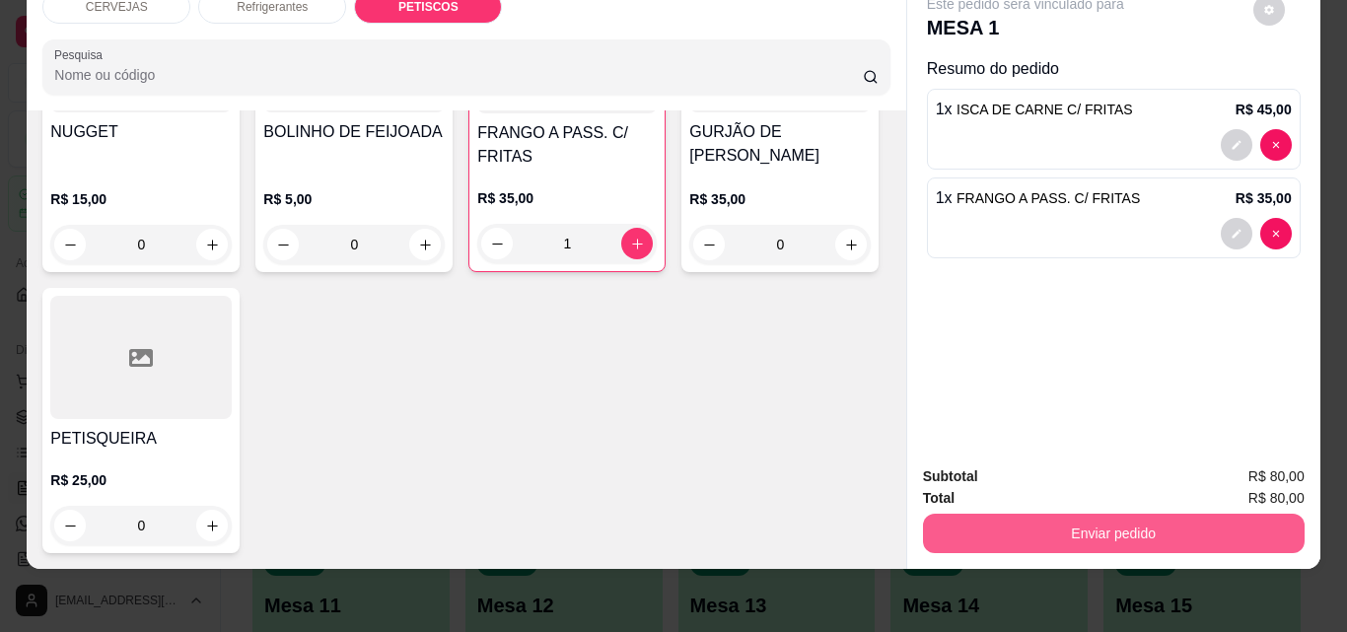
click at [1012, 514] on button "Enviar pedido" at bounding box center [1114, 533] width 382 height 39
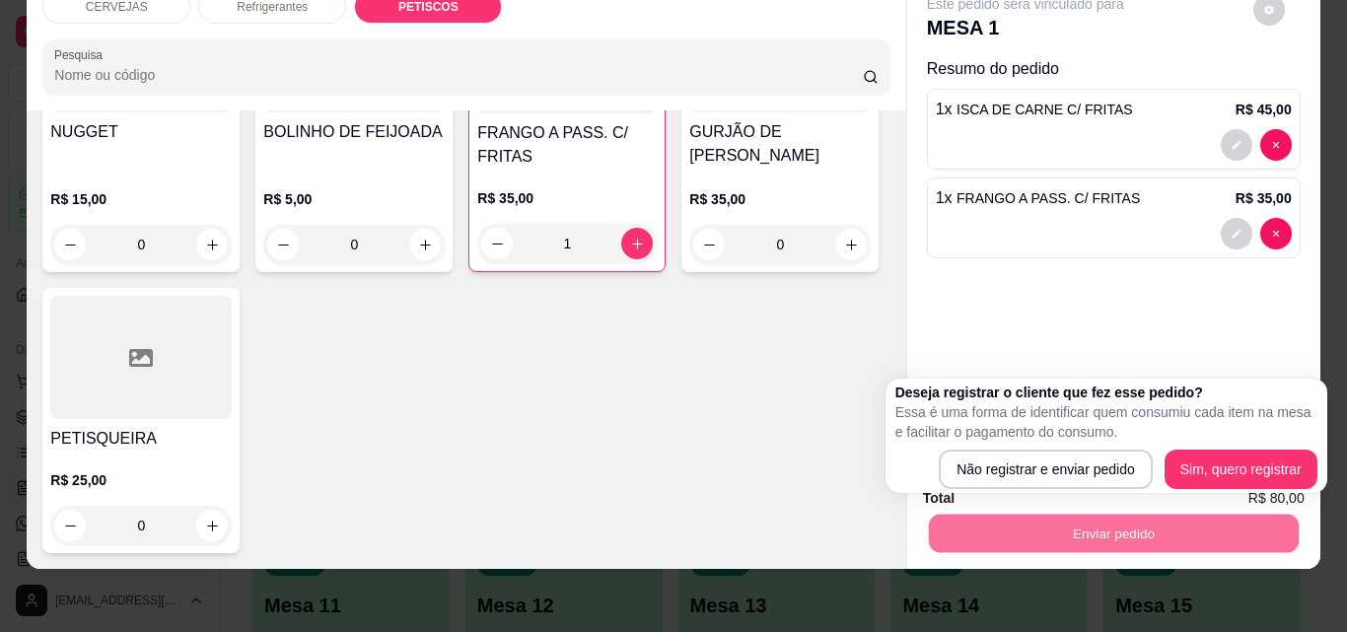
click at [1021, 491] on body "Diggy Sistema de Gestão C Choperia R8 ... Loja aberta Período gratuito até 20/0…" at bounding box center [666, 316] width 1332 height 632
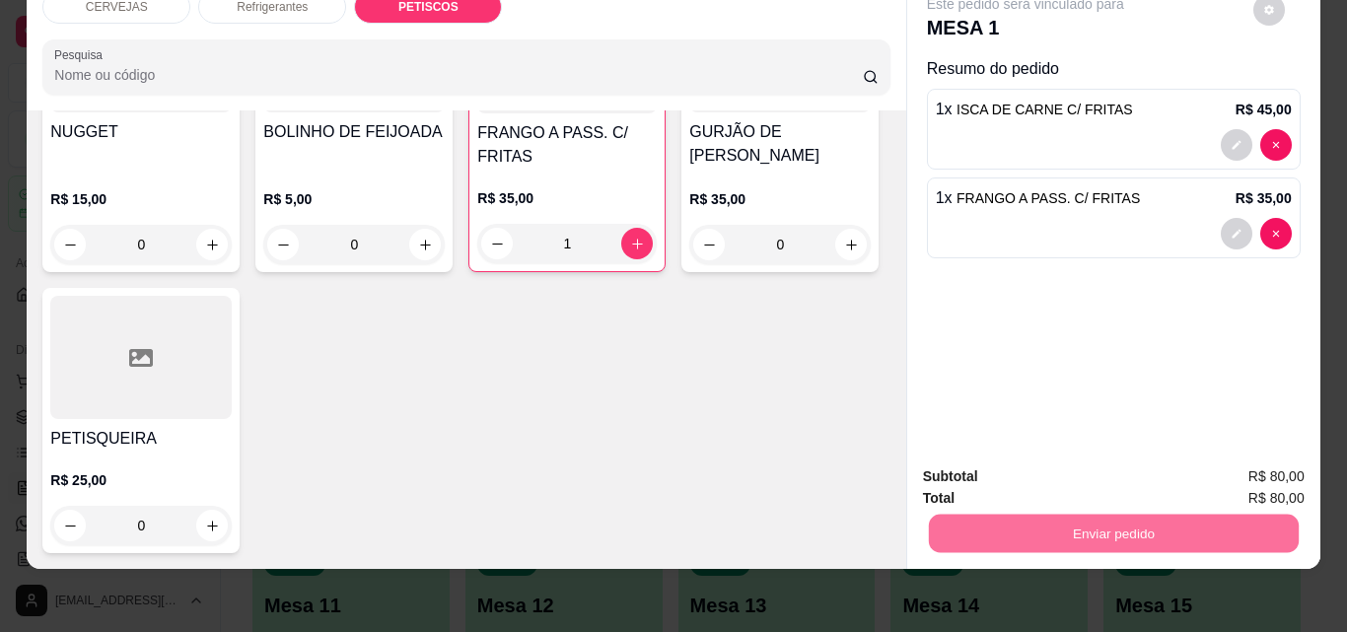
click at [1028, 478] on button "Não registrar e enviar pedido" at bounding box center [1047, 470] width 199 height 36
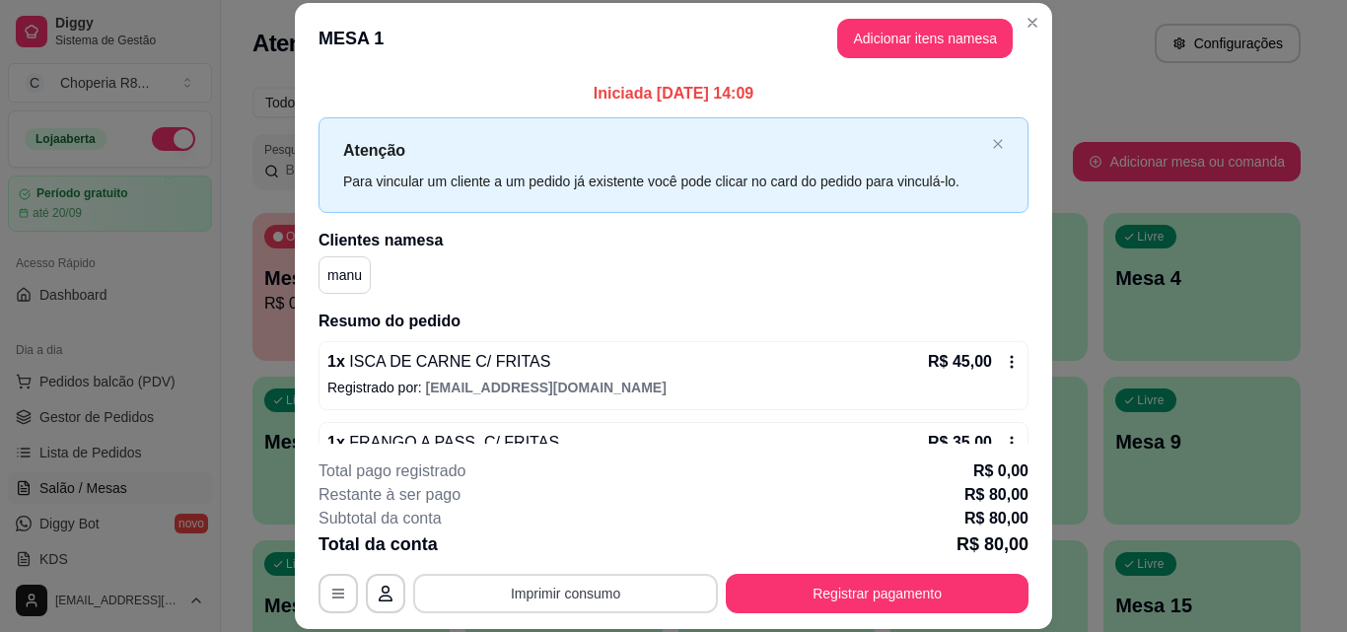
click at [666, 578] on button "Imprimir consumo" at bounding box center [565, 593] width 305 height 39
click at [607, 548] on button "IMPRESSORA" at bounding box center [564, 548] width 143 height 32
